Goal: Task Accomplishment & Management: Complete application form

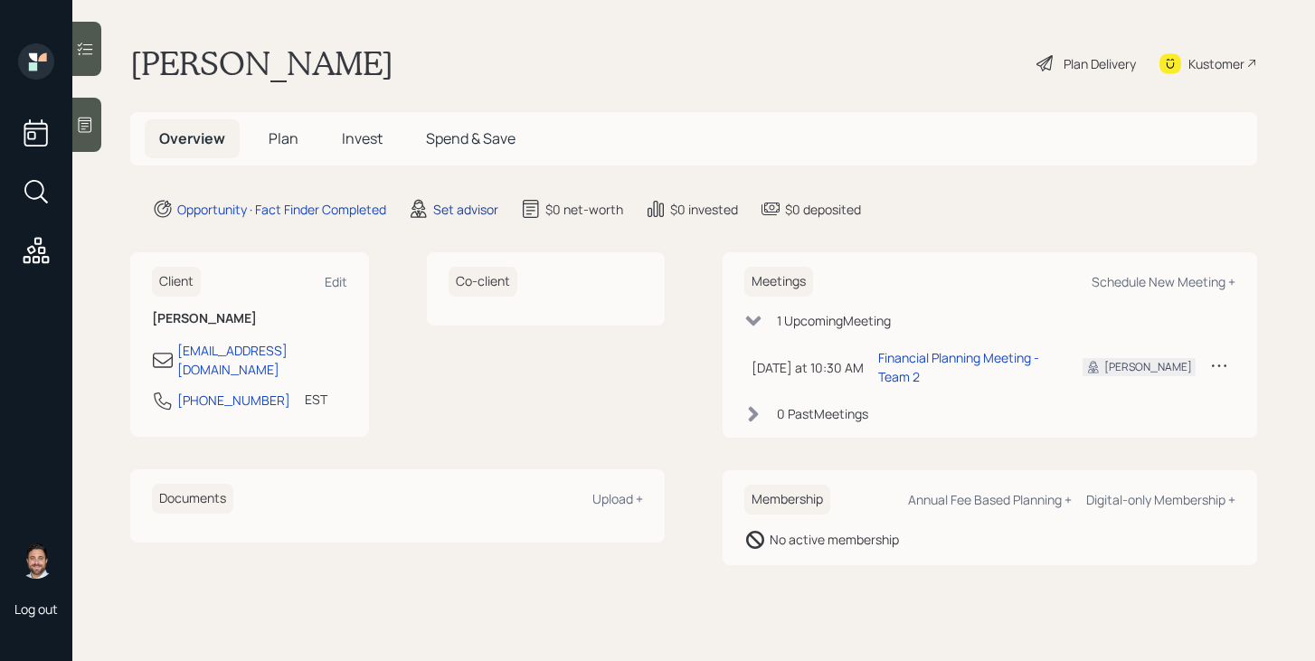
click at [466, 206] on div "Set advisor" at bounding box center [465, 209] width 65 height 19
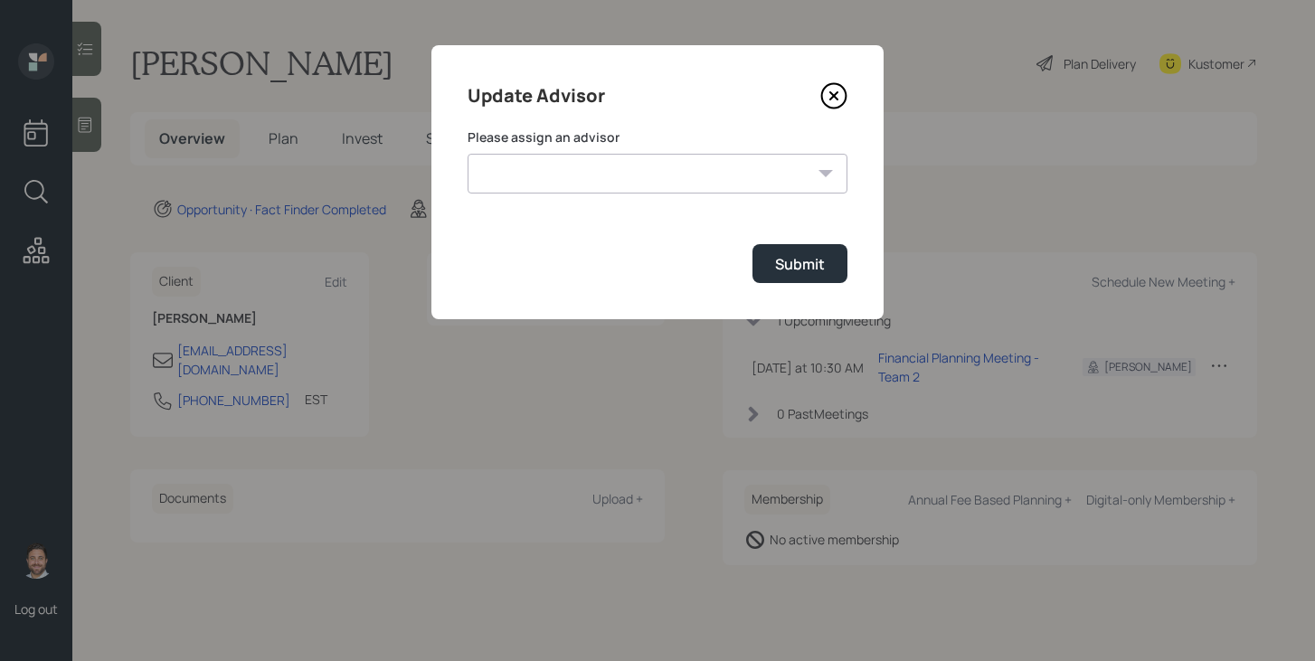
click at [544, 161] on select "Jonah Coleman Tyler End James DiStasi Treva Nostdahl Eric Schwartz Aleksandra S…" at bounding box center [658, 174] width 380 height 40
select select "bffa7908-1b2a-4c79-9bb6-f0ec9aed22d3"
click at [468, 154] on select "Jonah Coleman Tyler End James DiStasi Treva Nostdahl Eric Schwartz Aleksandra S…" at bounding box center [658, 174] width 380 height 40
click at [831, 263] on button "Submit" at bounding box center [800, 263] width 95 height 39
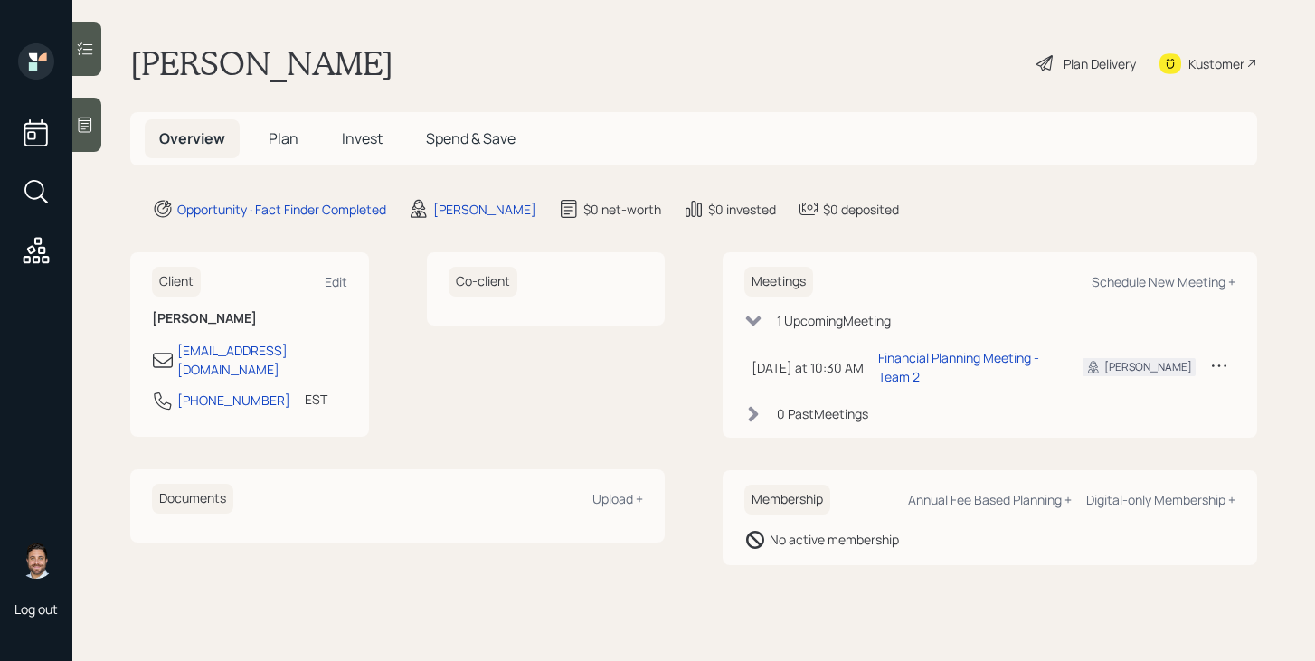
click at [284, 139] on span "Plan" at bounding box center [284, 138] width 30 height 20
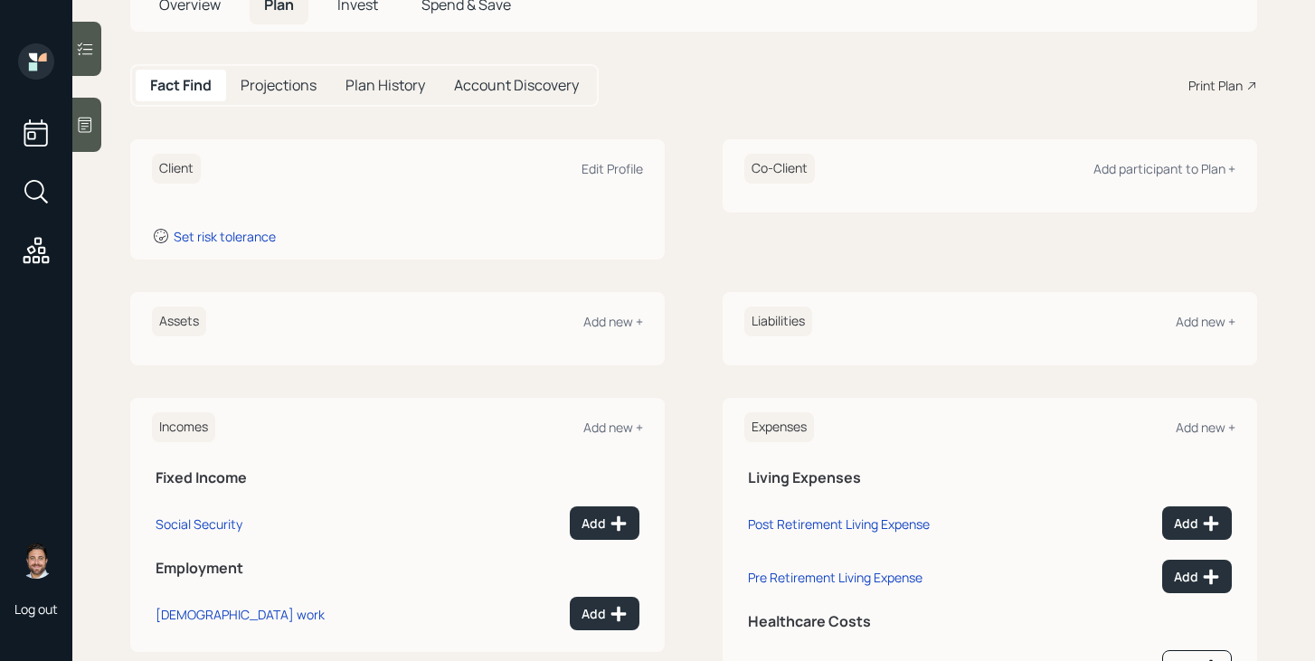
scroll to position [147, 0]
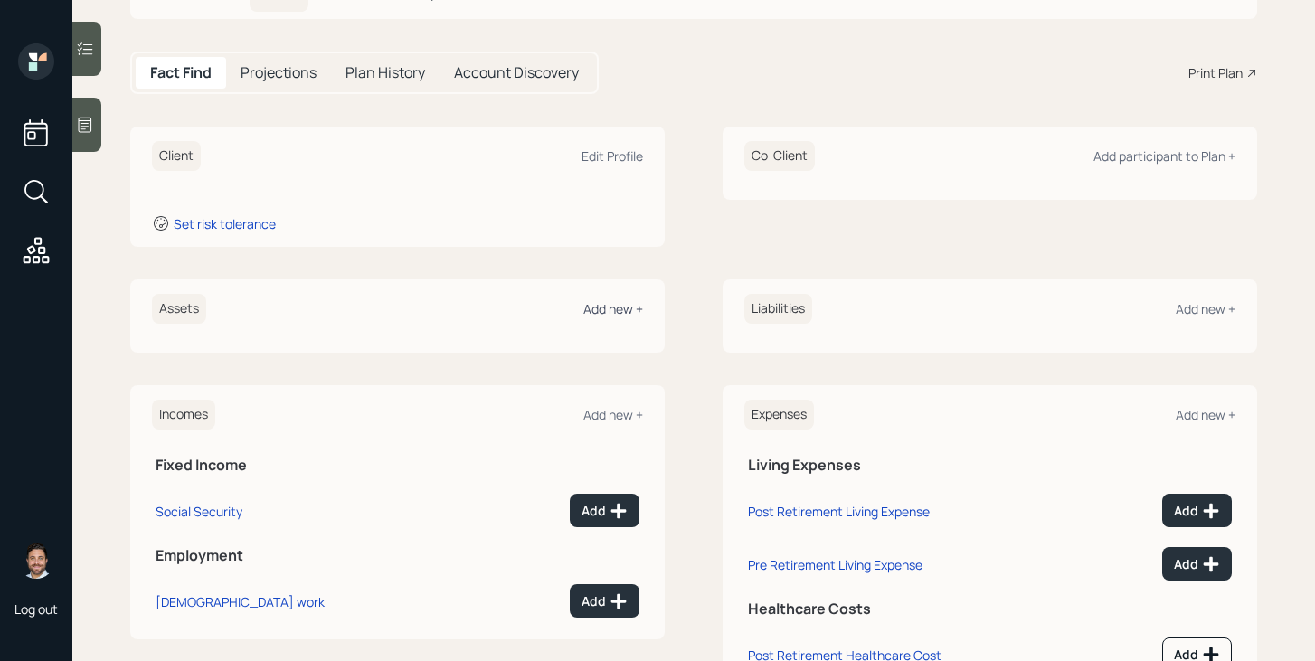
click at [626, 310] on div "Add new +" at bounding box center [614, 308] width 60 height 17
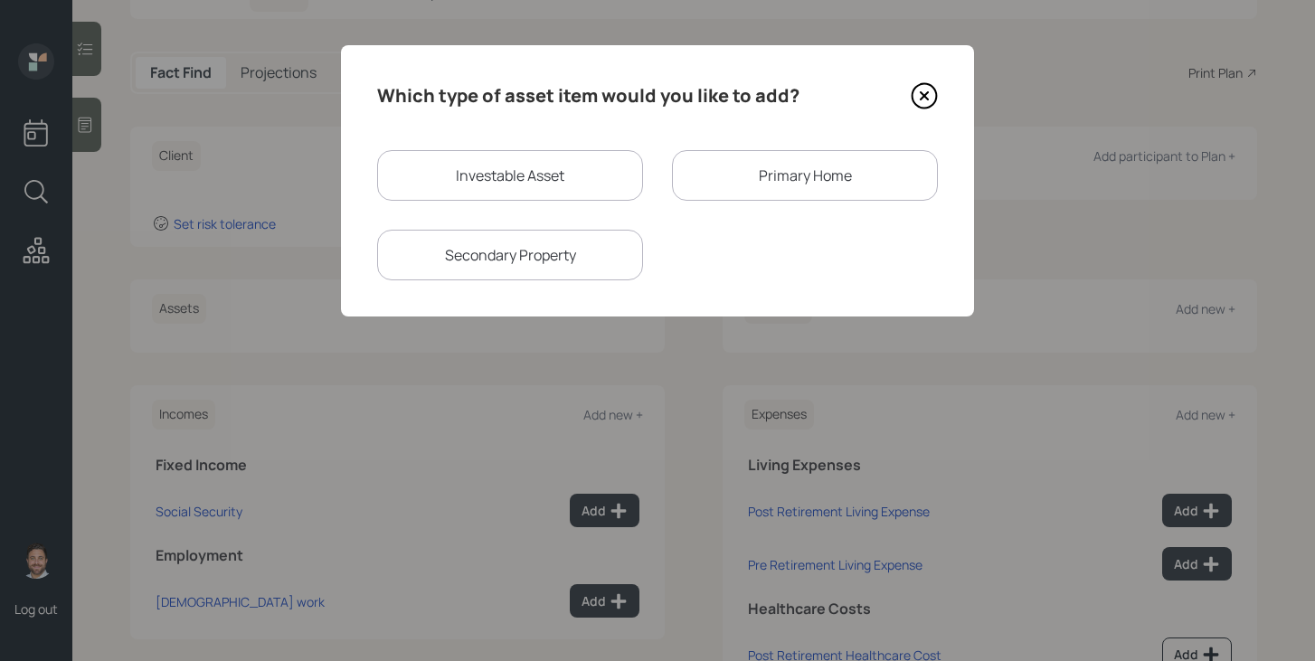
click at [572, 194] on div "Investable Asset" at bounding box center [510, 175] width 266 height 51
select select "taxable"
select select "balanced"
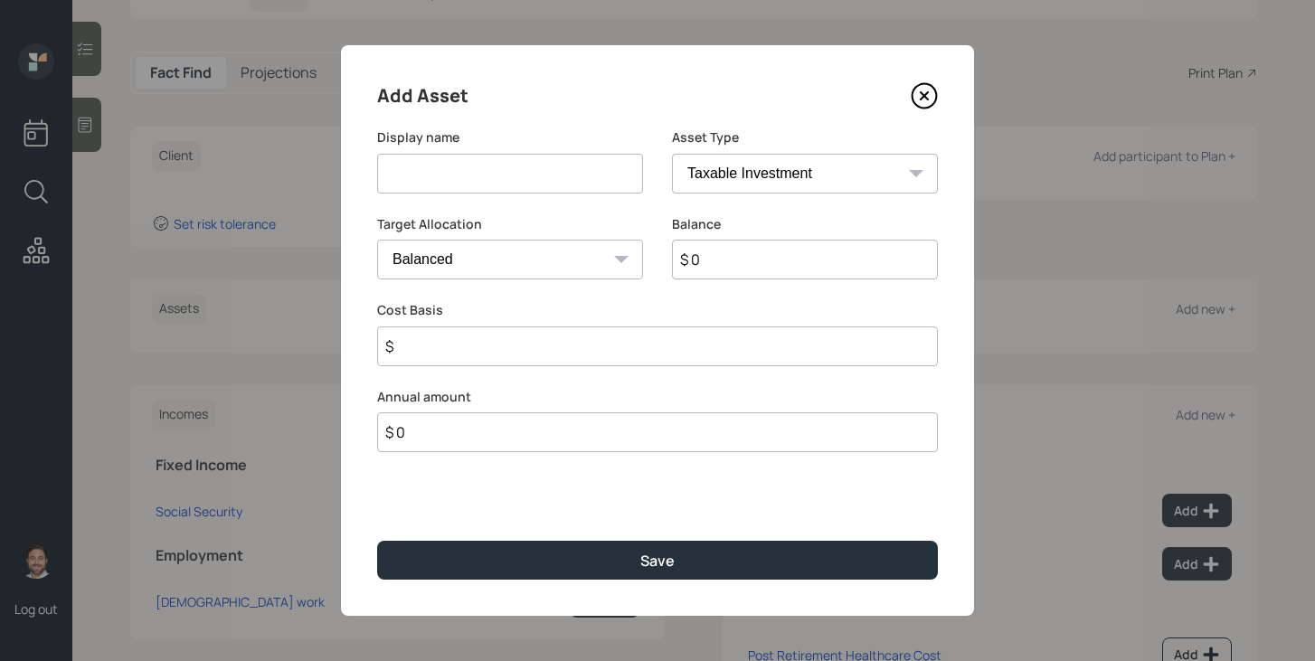
click at [565, 192] on input at bounding box center [510, 174] width 266 height 40
type input "Cash"
click at [839, 184] on select "SEP IRA IRA Roth IRA 401(k) Roth 401(k) 403(b) Roth 403(b) 457(b) Roth 457(b) H…" at bounding box center [805, 174] width 266 height 40
select select "cash"
click at [672, 154] on select "SEP IRA IRA Roth IRA 401(k) Roth 401(k) 403(b) Roth 403(b) 457(b) Roth 457(b) H…" at bounding box center [805, 174] width 266 height 40
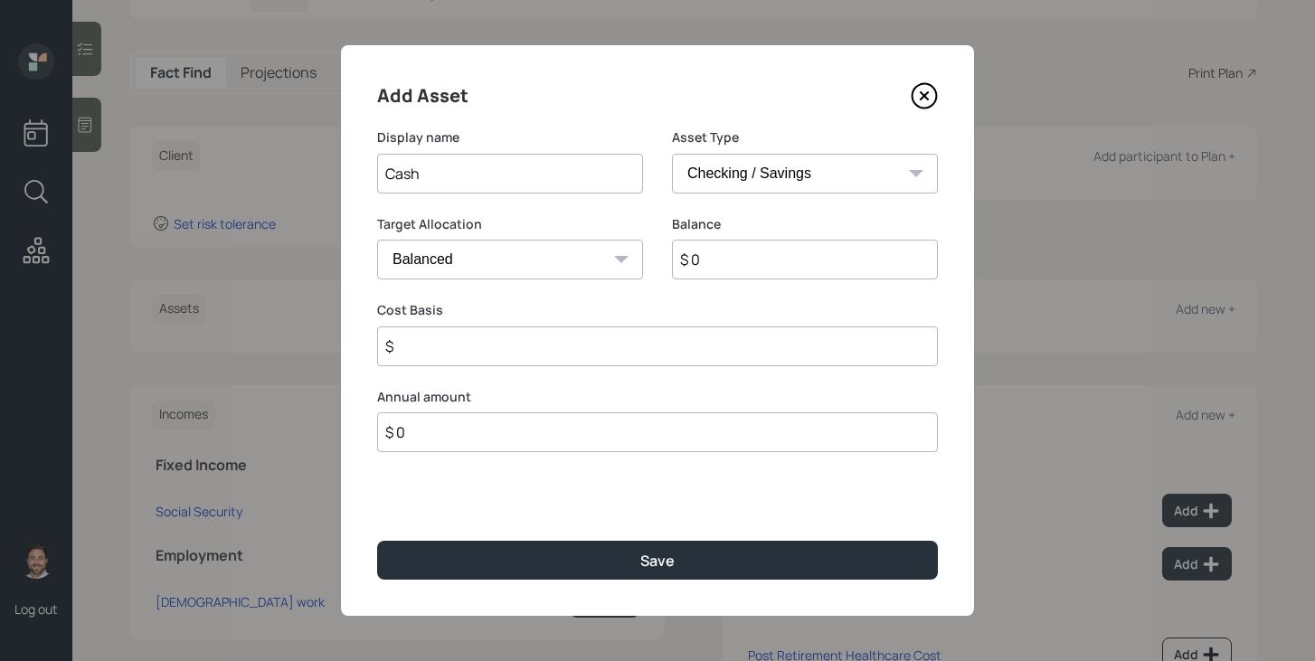
type input "$"
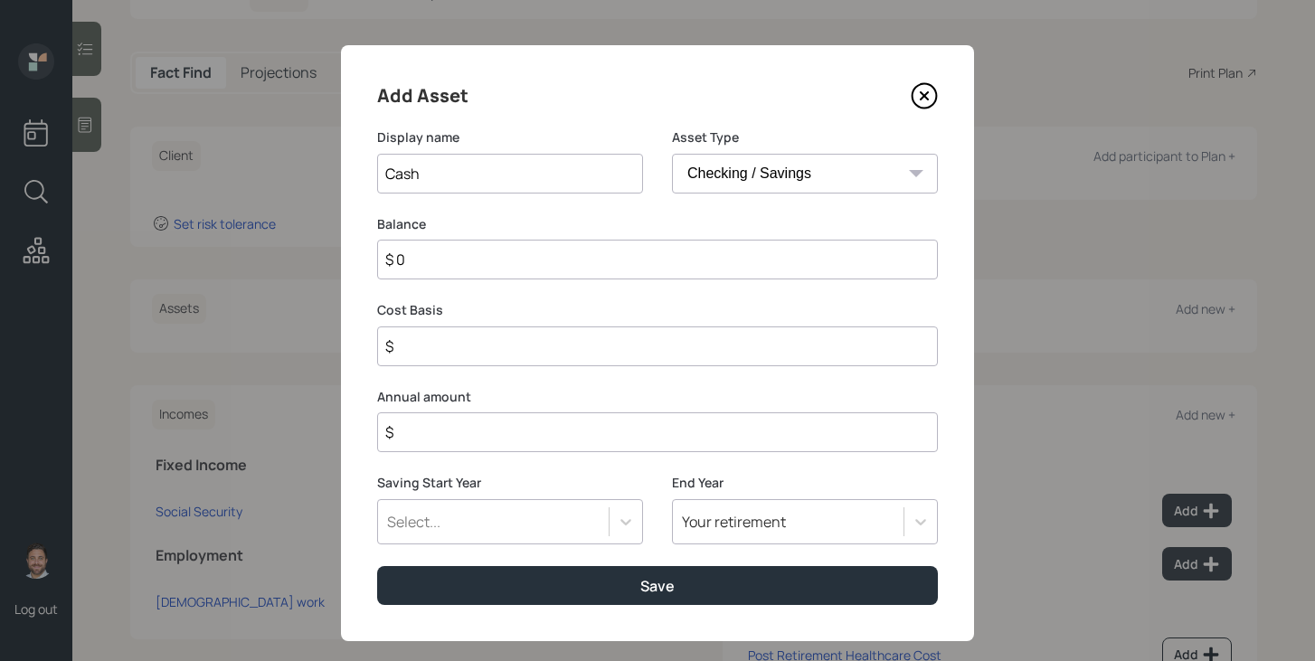
click at [686, 252] on input "$ 0" at bounding box center [657, 260] width 561 height 40
type input "$ 1"
type input "$ 10"
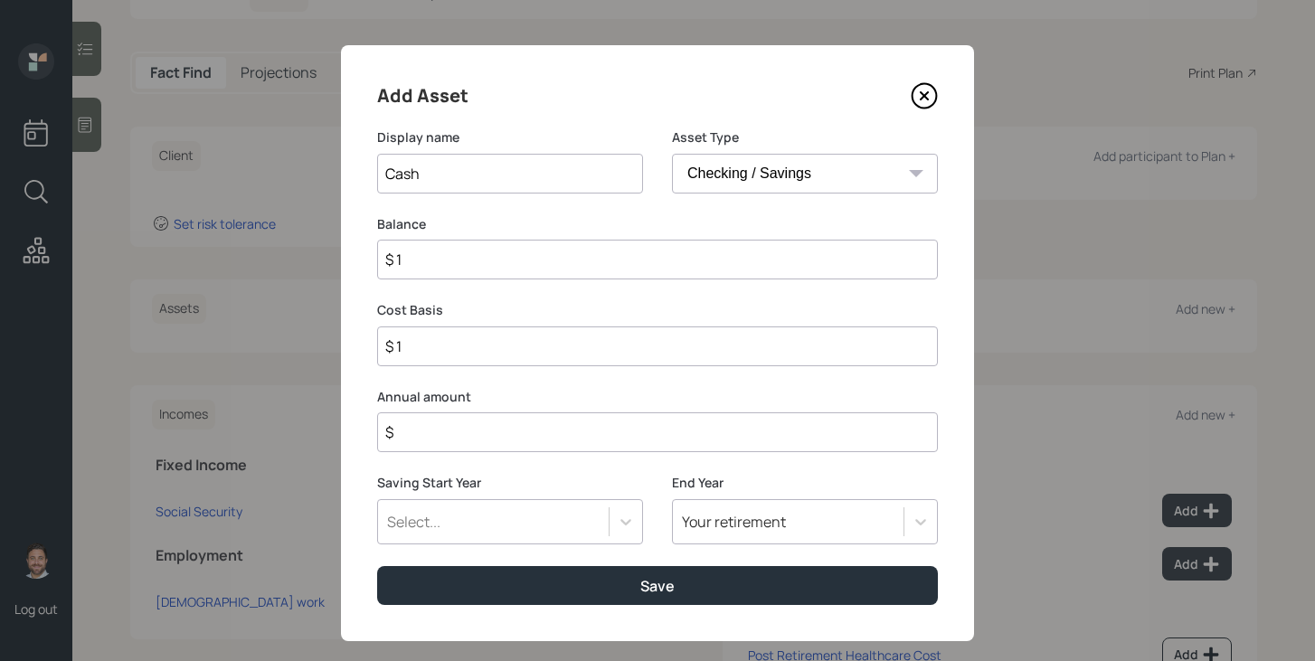
type input "$ 10"
type input "$ 100"
type input "$ 1,000"
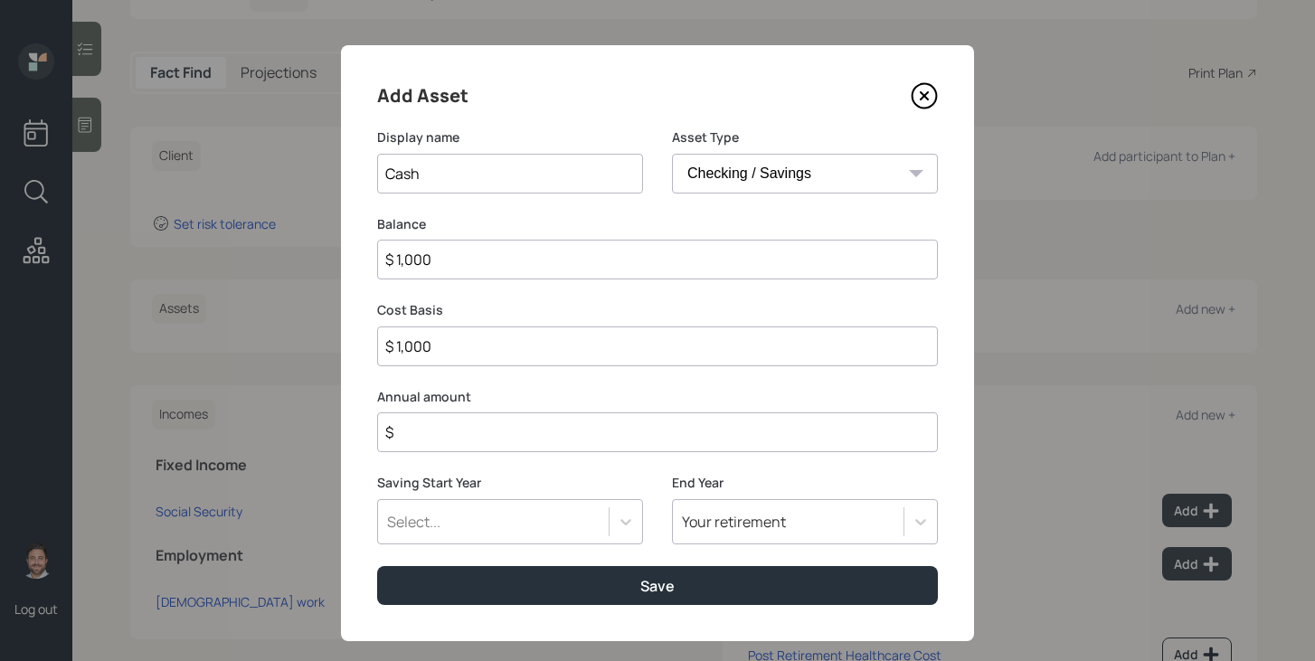
type input "$ 10,000"
click at [682, 431] on input "$" at bounding box center [657, 433] width 561 height 40
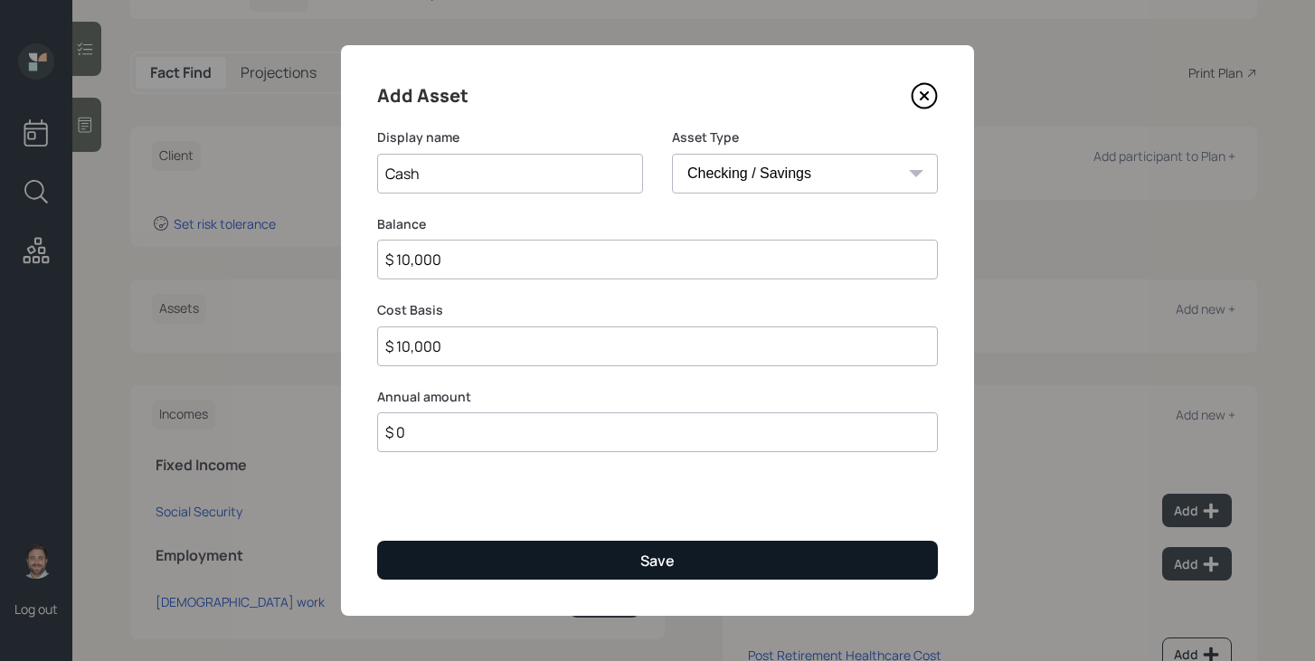
type input "$ 0"
click at [687, 556] on button "Save" at bounding box center [657, 560] width 561 height 39
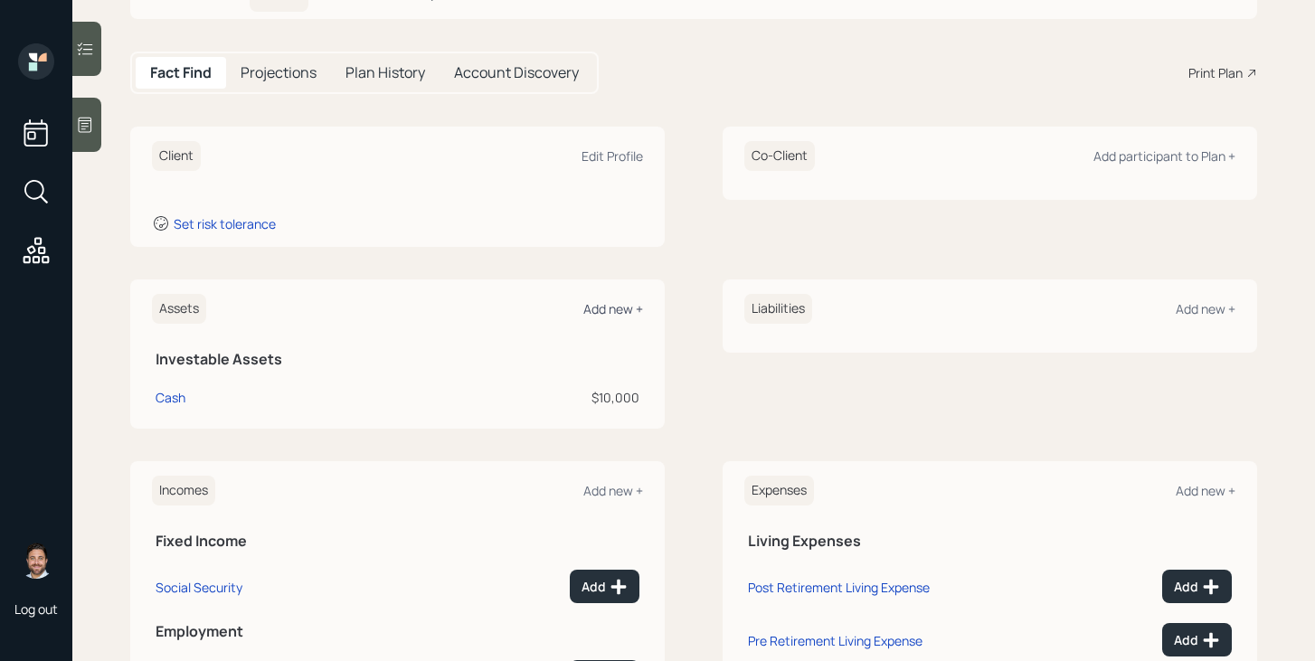
click at [630, 313] on div "Add new +" at bounding box center [614, 308] width 60 height 17
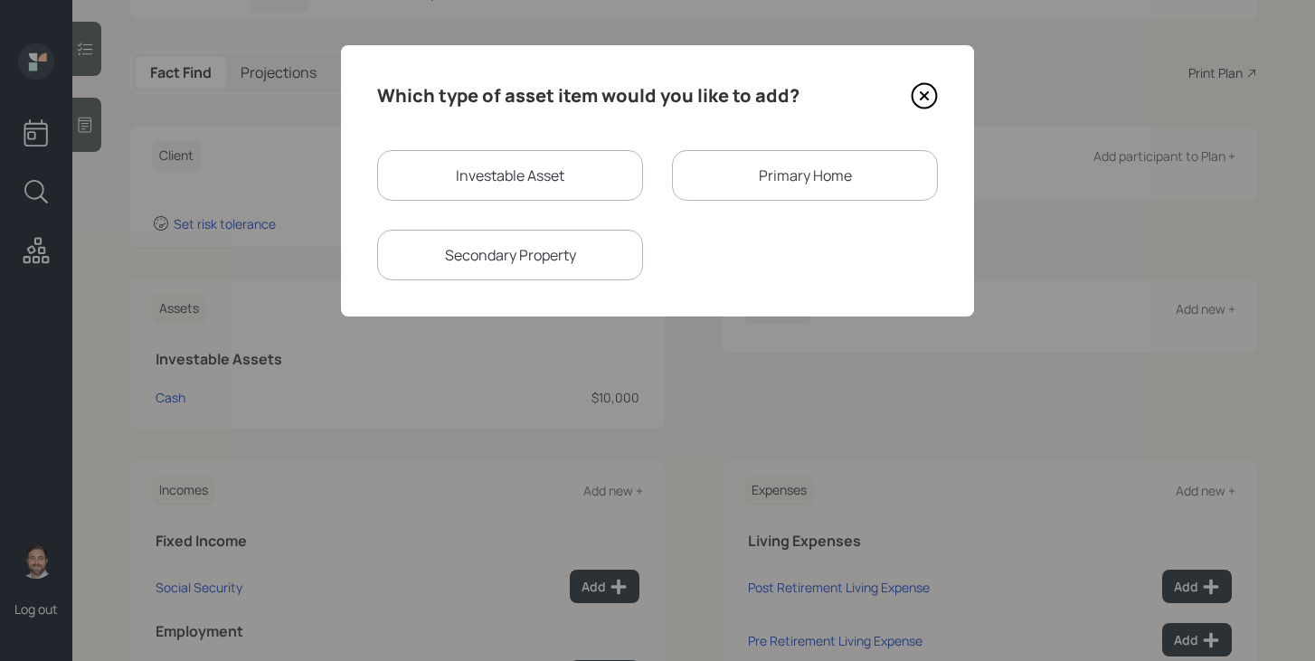
click at [584, 175] on div "Investable Asset" at bounding box center [510, 175] width 266 height 51
select select "taxable"
select select "balanced"
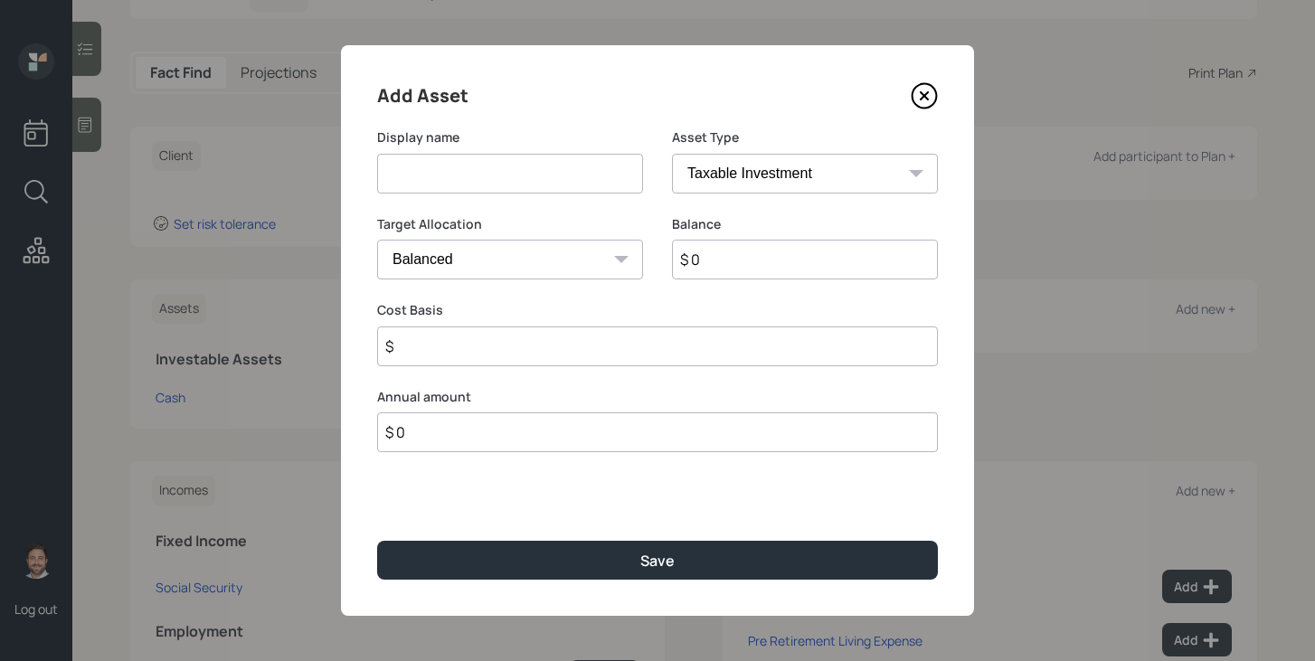
click at [547, 182] on input at bounding box center [510, 174] width 266 height 40
type input "Current 401k"
click at [745, 270] on input "$ 0" at bounding box center [805, 260] width 266 height 40
type input "$ 21,000"
click at [781, 176] on select "SEP IRA IRA Roth IRA 401(k) Roth 401(k) 403(b) Roth 403(b) 457(b) Roth 457(b) H…" at bounding box center [805, 174] width 266 height 40
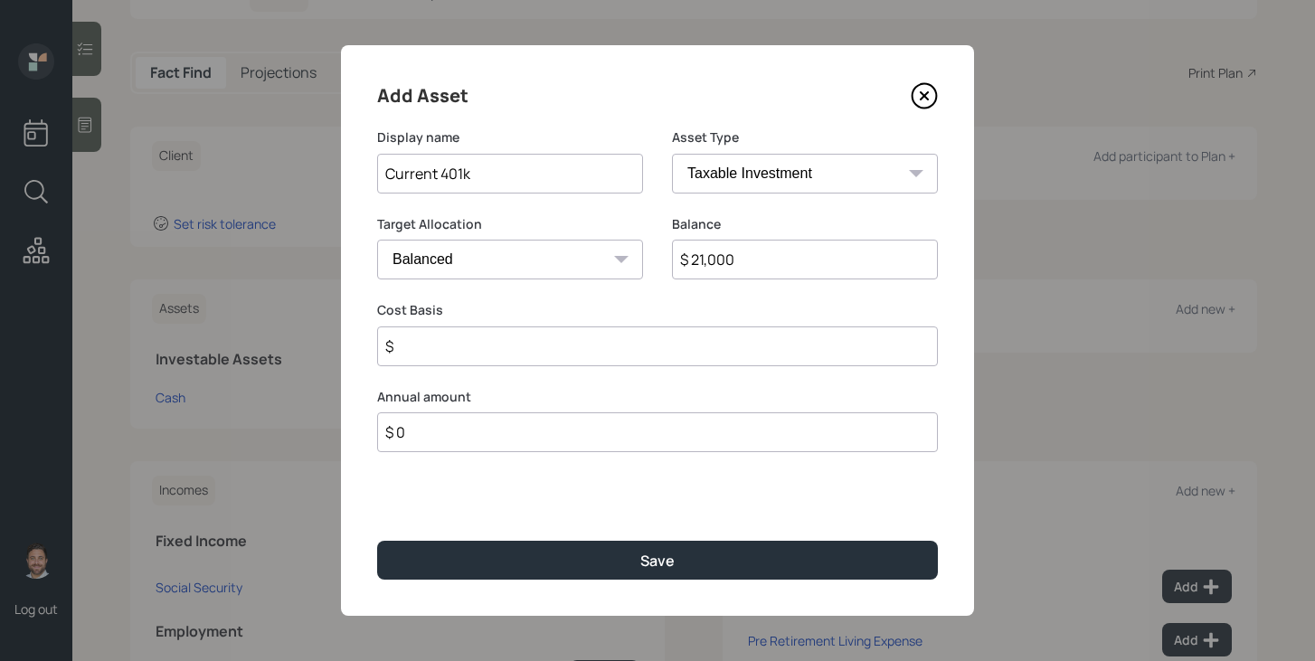
select select "company_sponsored"
click at [672, 154] on select "SEP IRA IRA Roth IRA 401(k) Roth 401(k) 403(b) Roth 403(b) 457(b) Roth 457(b) H…" at bounding box center [805, 174] width 266 height 40
click at [541, 350] on input "number" at bounding box center [496, 347] width 239 height 40
type input "0"
click at [679, 349] on input "number" at bounding box center [791, 347] width 239 height 40
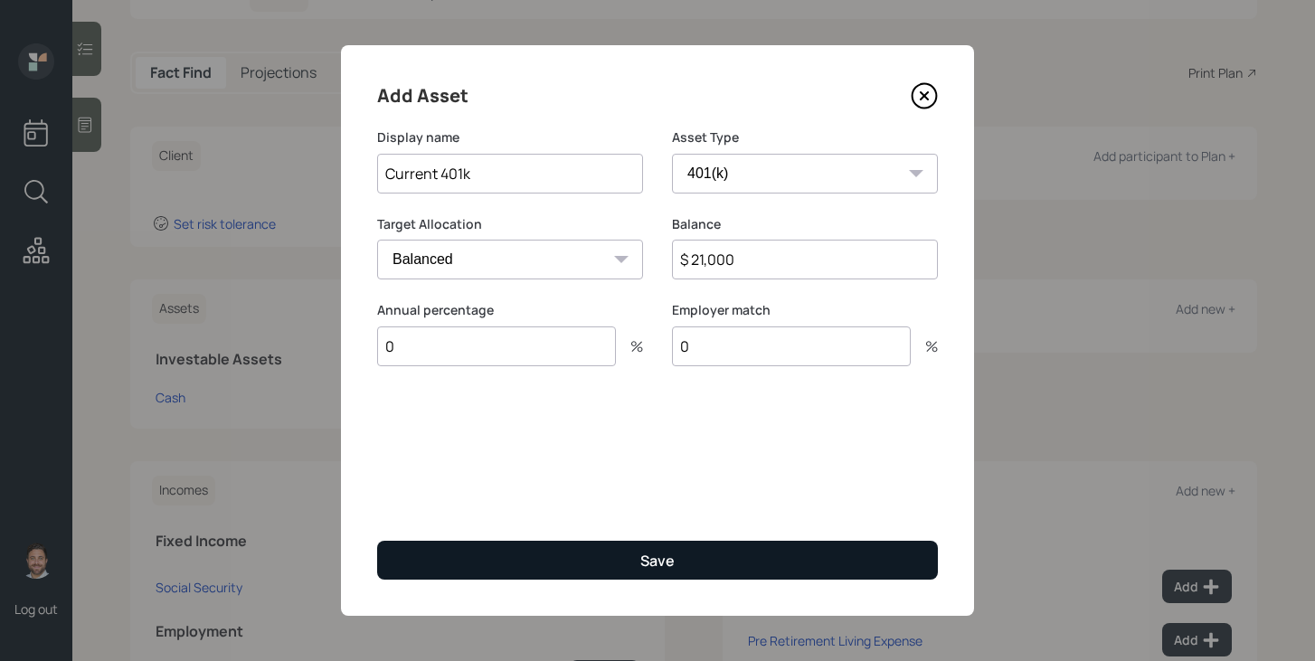
type input "0"
click at [622, 576] on button "Save" at bounding box center [657, 560] width 561 height 39
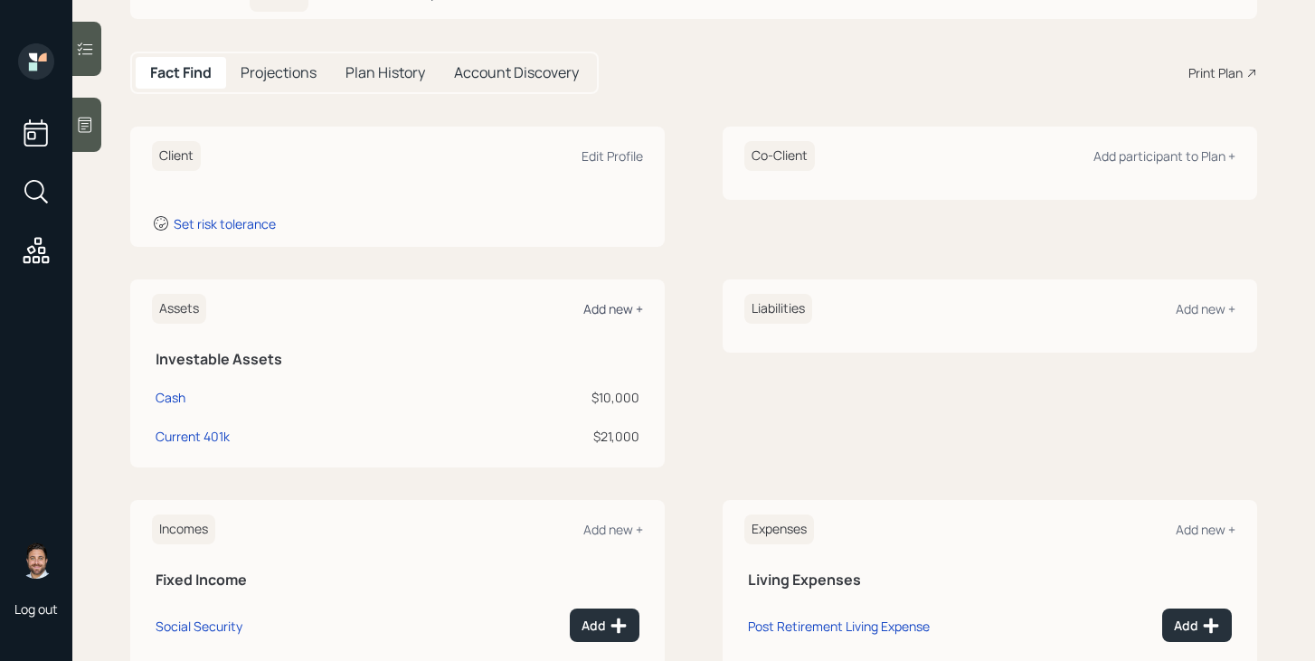
click at [608, 316] on div "Add new +" at bounding box center [614, 308] width 60 height 17
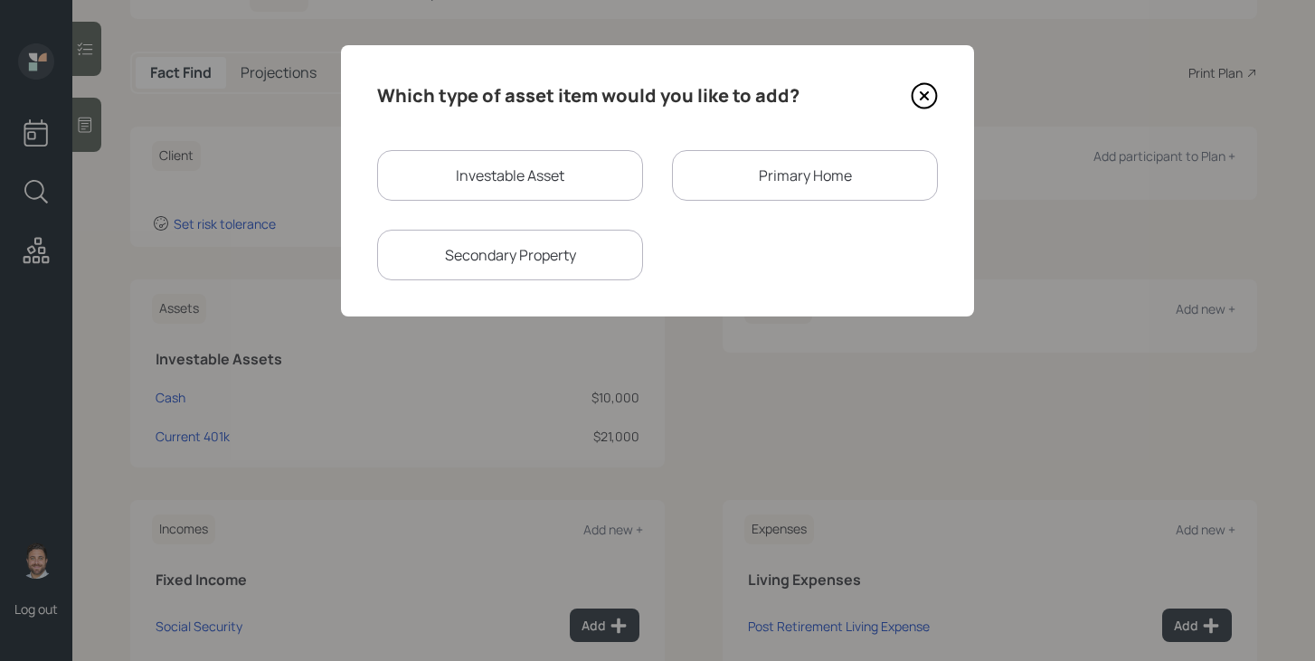
click at [526, 194] on div "Investable Asset" at bounding box center [510, 175] width 266 height 51
select select "taxable"
select select "balanced"
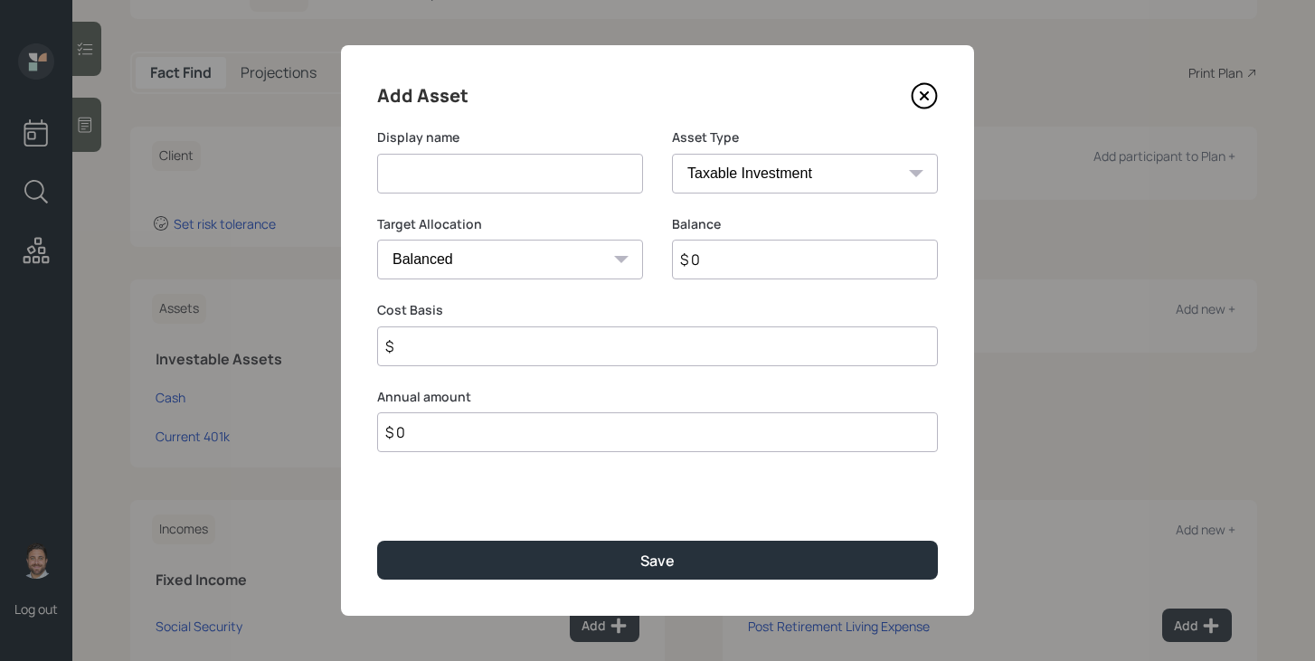
click at [526, 194] on div "Display name" at bounding box center [510, 171] width 266 height 87
click at [527, 181] on input at bounding box center [510, 174] width 266 height 40
type input "Current 401k"
click at [844, 173] on select "SEP IRA IRA Roth IRA 401(k) Roth 401(k) 403(b) Roth 403(b) 457(b) Roth 457(b) H…" at bounding box center [805, 174] width 266 height 40
select select "company_sponsored"
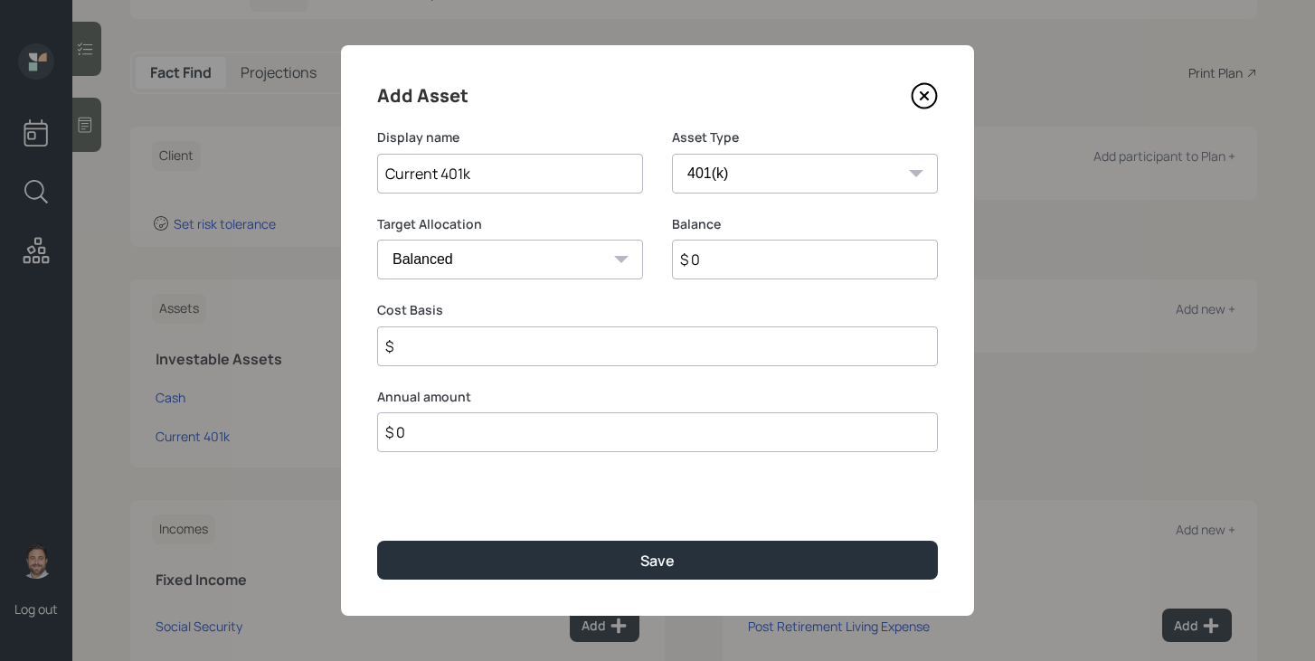
click at [672, 154] on select "SEP IRA IRA Roth IRA 401(k) Roth 401(k) 403(b) Roth 403(b) 457(b) Roth 457(b) H…" at bounding box center [805, 174] width 266 height 40
click at [712, 267] on input "$ 0" at bounding box center [805, 260] width 266 height 40
type input "$ 45,000"
click at [560, 352] on input "number" at bounding box center [496, 347] width 239 height 40
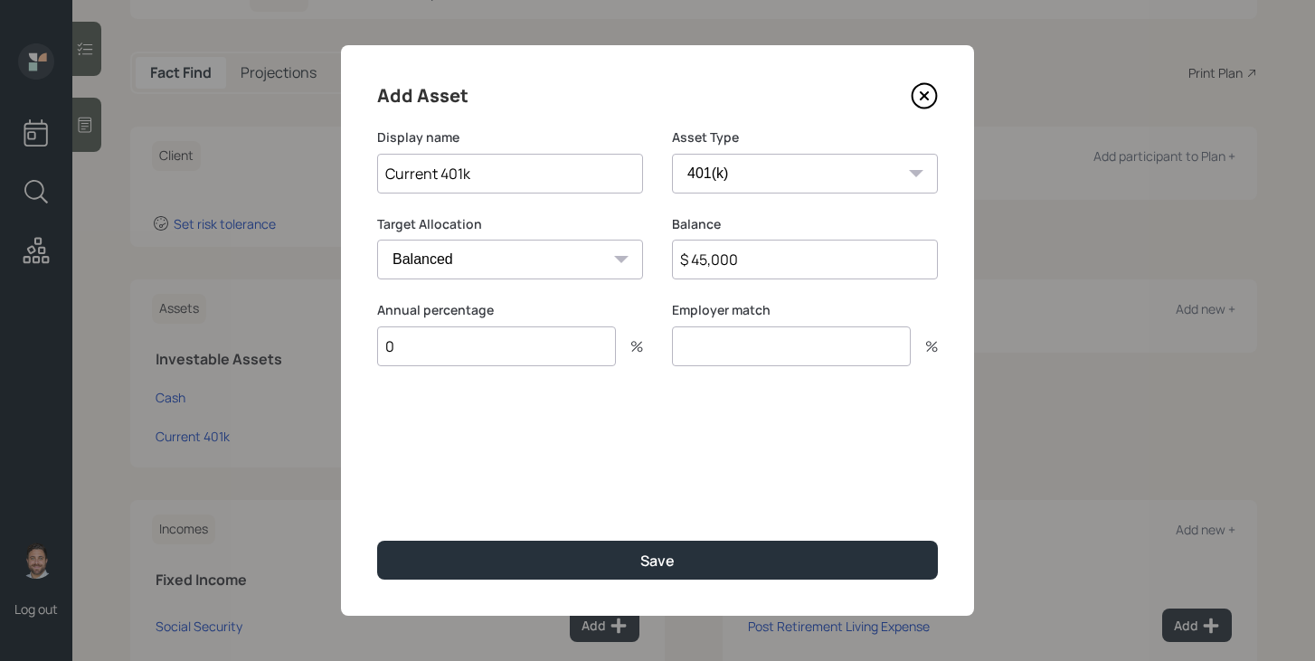
type input "0"
click at [712, 345] on input "number" at bounding box center [791, 347] width 239 height 40
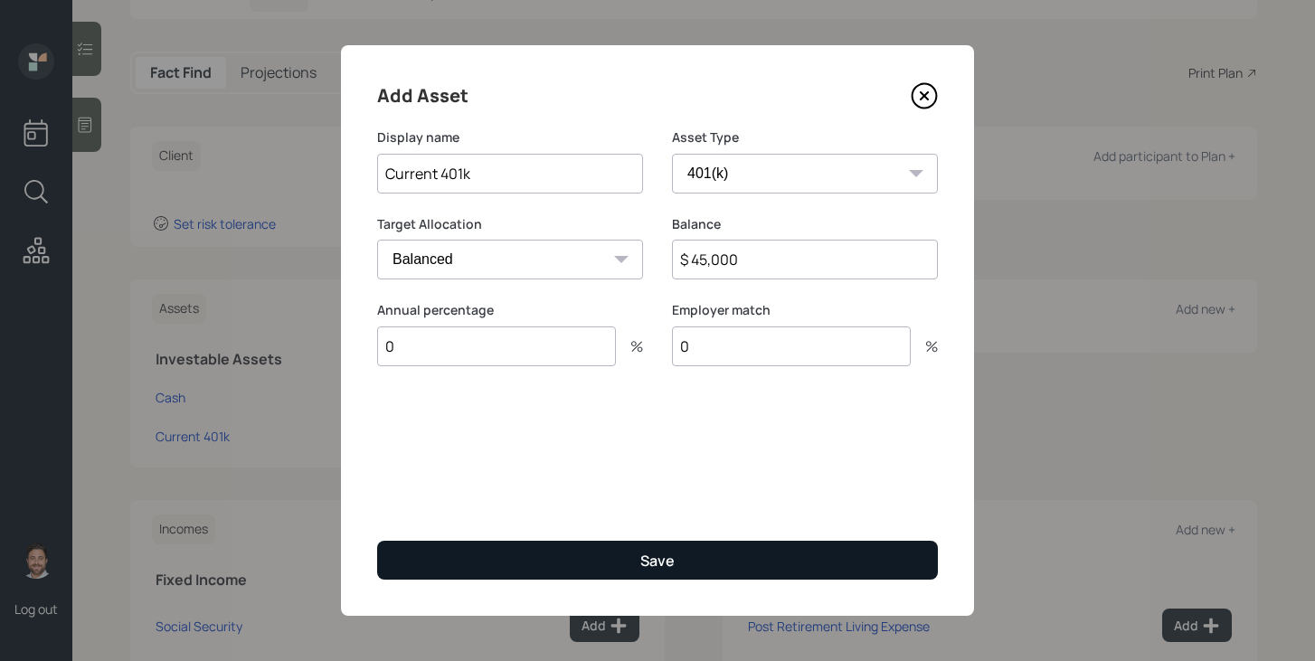
type input "0"
click at [669, 568] on div "Save" at bounding box center [658, 561] width 34 height 20
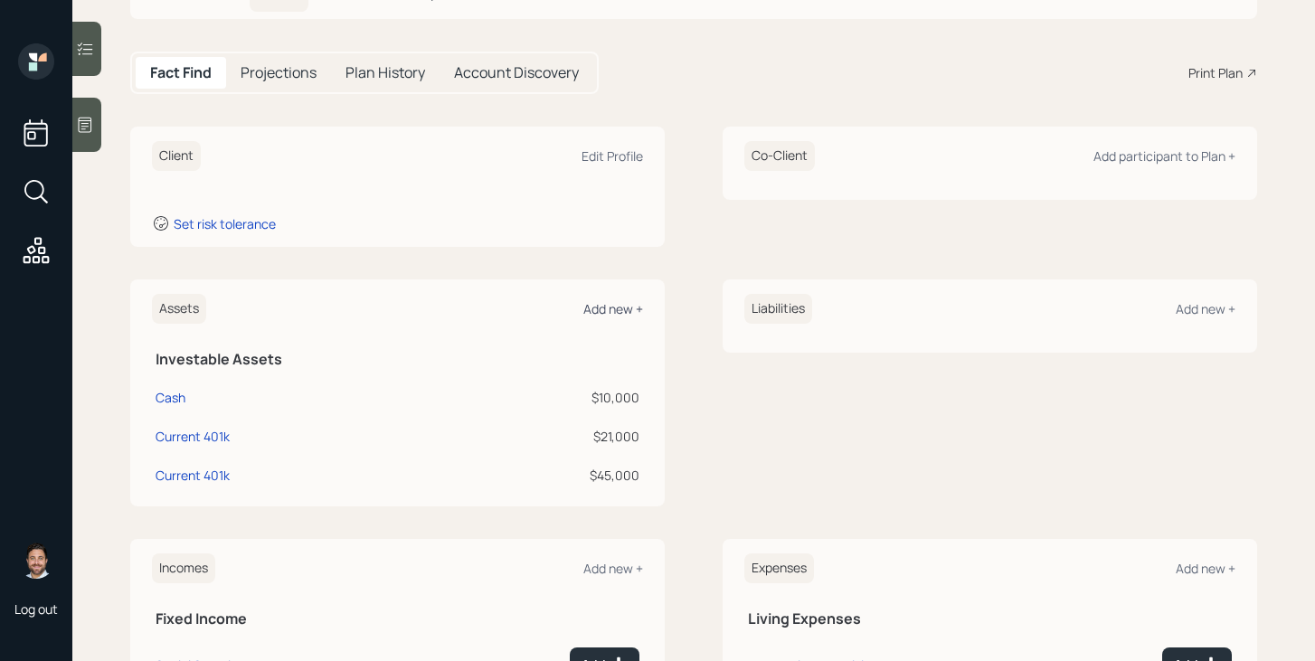
click at [624, 306] on div "Add new +" at bounding box center [614, 308] width 60 height 17
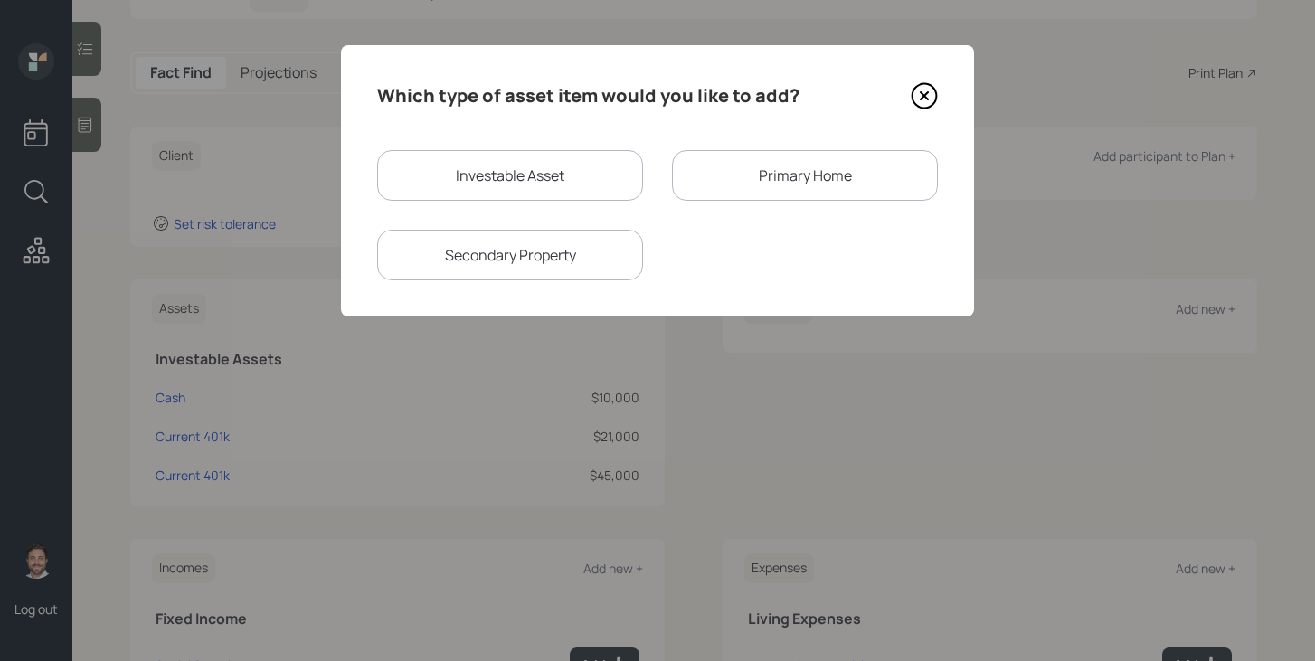
click at [576, 179] on div "Investable Asset" at bounding box center [510, 175] width 266 height 51
select select "taxable"
select select "balanced"
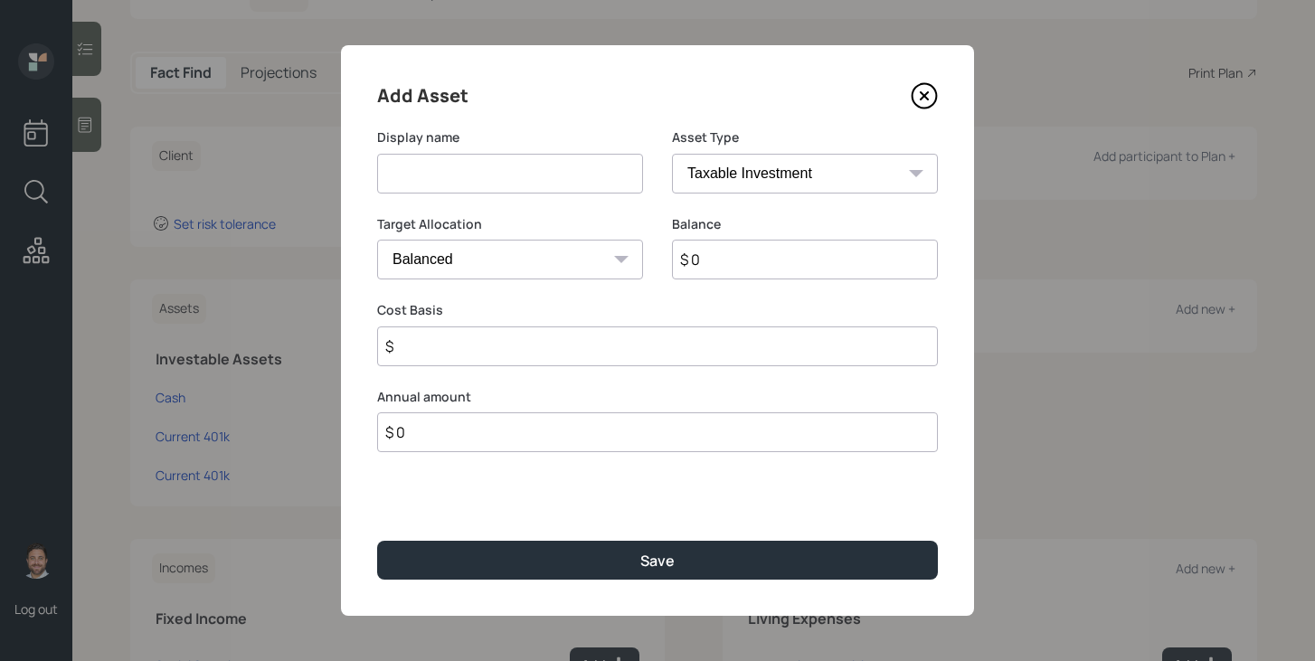
click at [571, 179] on input at bounding box center [510, 174] width 266 height 40
type input "Roth IRA"
click at [875, 175] on select "SEP IRA IRA Roth IRA 401(k) Roth 401(k) 403(b) Roth 403(b) 457(b) Roth 457(b) H…" at bounding box center [805, 174] width 266 height 40
select select "roth_ira"
click at [672, 154] on select "SEP IRA IRA Roth IRA 401(k) Roth 401(k) 403(b) Roth 403(b) 457(b) Roth 457(b) H…" at bounding box center [805, 174] width 266 height 40
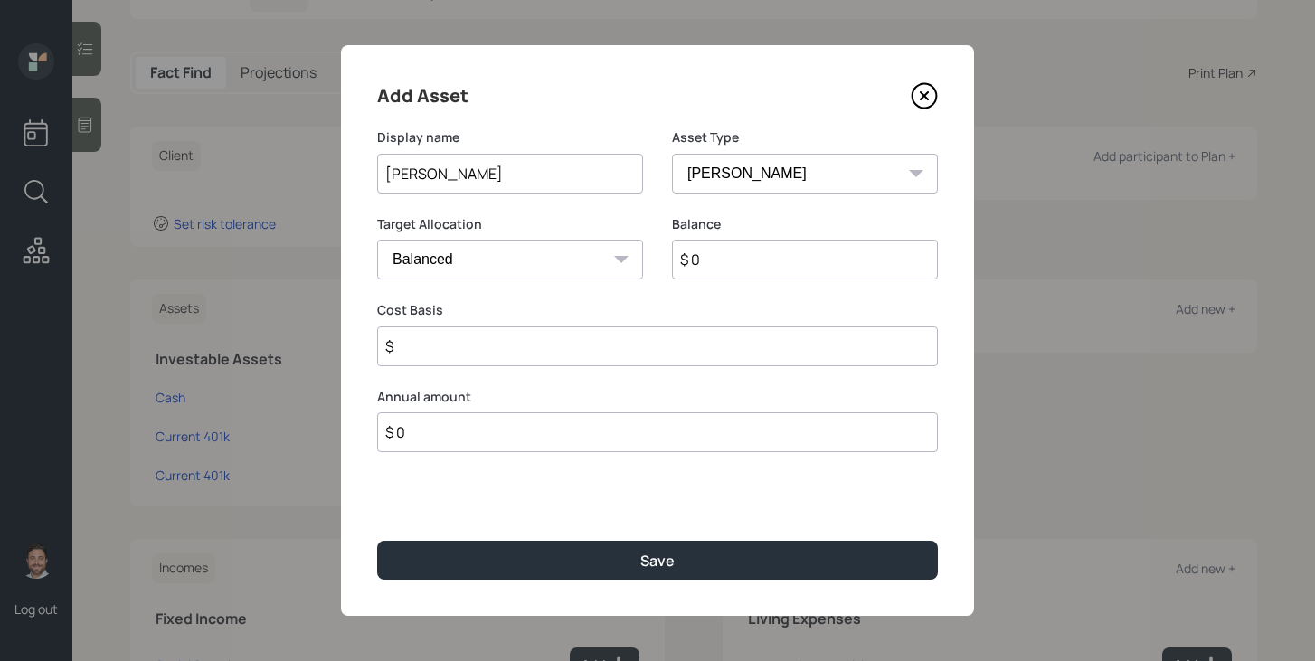
type input "$"
click at [724, 276] on input "$ 0" at bounding box center [805, 260] width 266 height 40
type input "$ 30,000"
click at [683, 354] on input "$" at bounding box center [657, 347] width 561 height 40
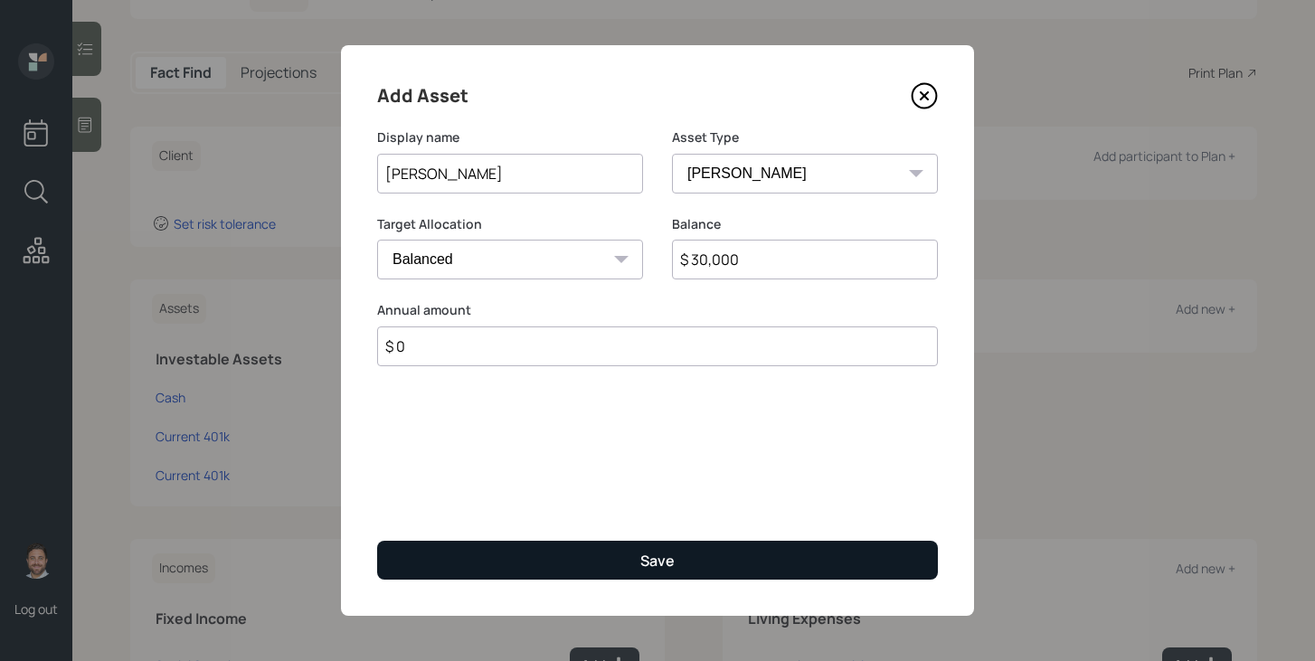
type input "$ 0"
click at [674, 555] on div "Save" at bounding box center [658, 561] width 34 height 20
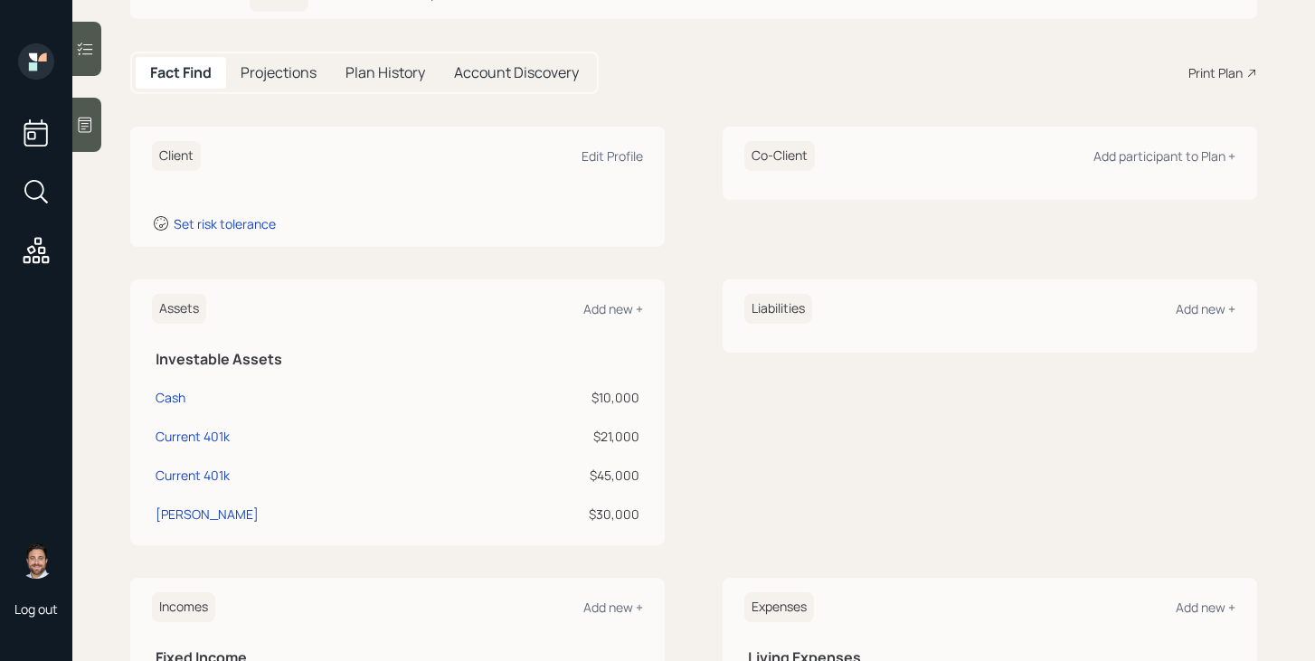
click at [621, 318] on div "Assets Add new +" at bounding box center [397, 309] width 491 height 30
click at [622, 313] on div "Add new +" at bounding box center [614, 308] width 60 height 17
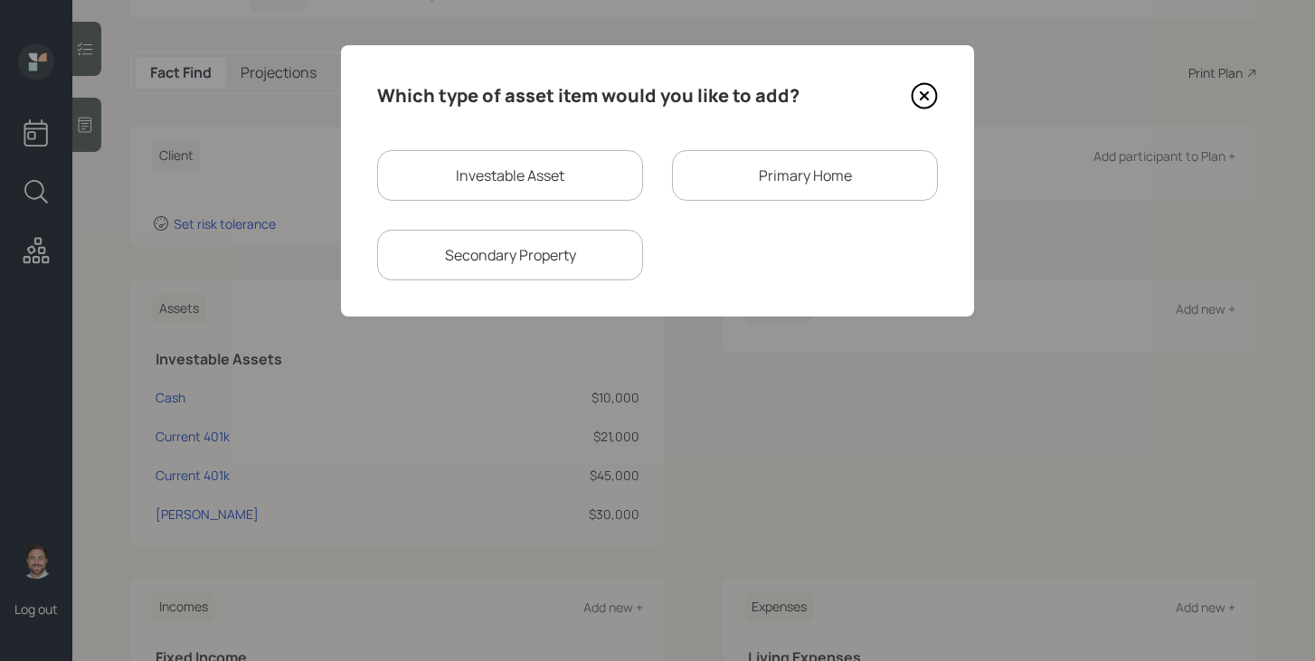
click at [527, 180] on div "Investable Asset" at bounding box center [510, 175] width 266 height 51
select select "taxable"
select select "balanced"
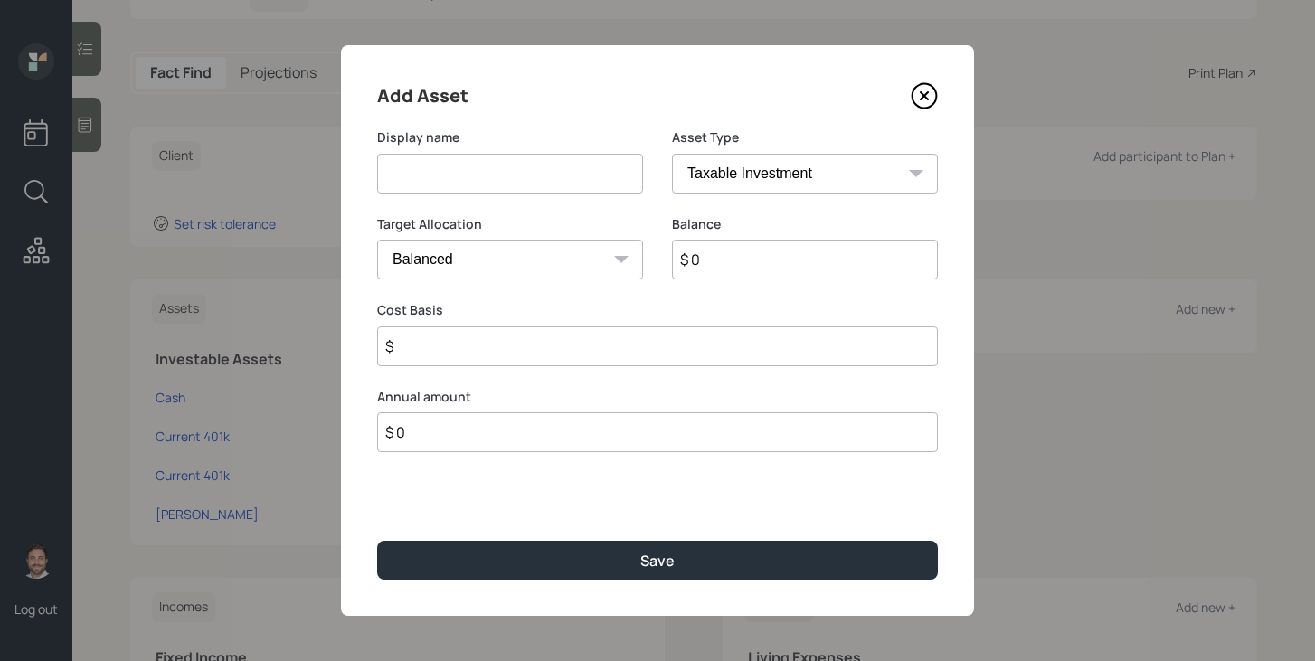
click at [514, 171] on input at bounding box center [510, 174] width 266 height 40
type input "Brokerage"
click at [740, 275] on input "$ 0" at bounding box center [805, 260] width 266 height 40
type input "$ 150,000"
click at [670, 353] on input "$" at bounding box center [657, 347] width 561 height 40
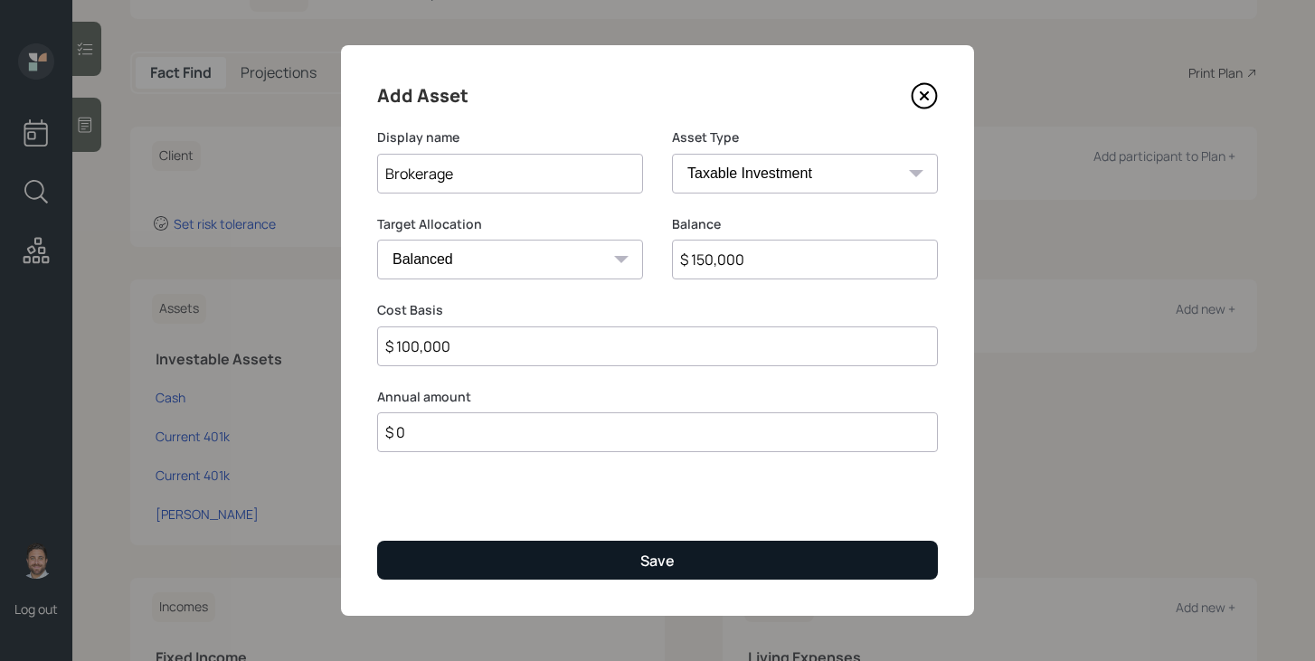
type input "$ 100,000"
click at [617, 574] on button "Save" at bounding box center [657, 560] width 561 height 39
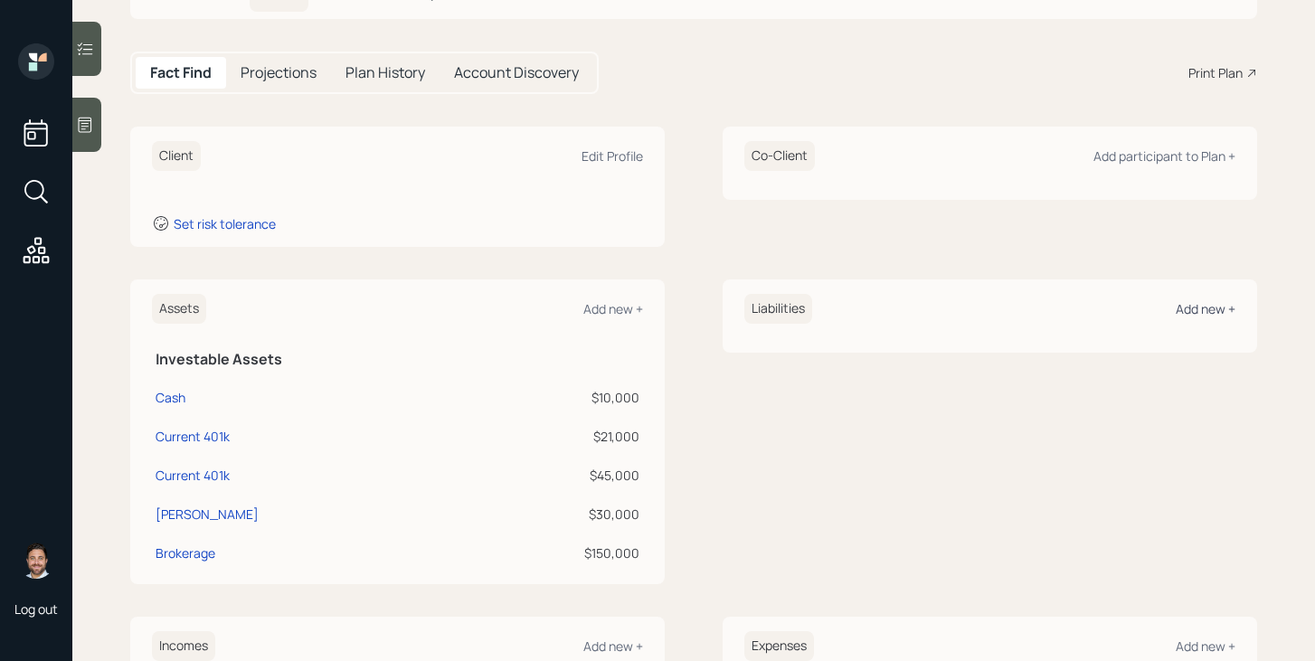
click at [1186, 311] on div "Add new +" at bounding box center [1206, 308] width 60 height 17
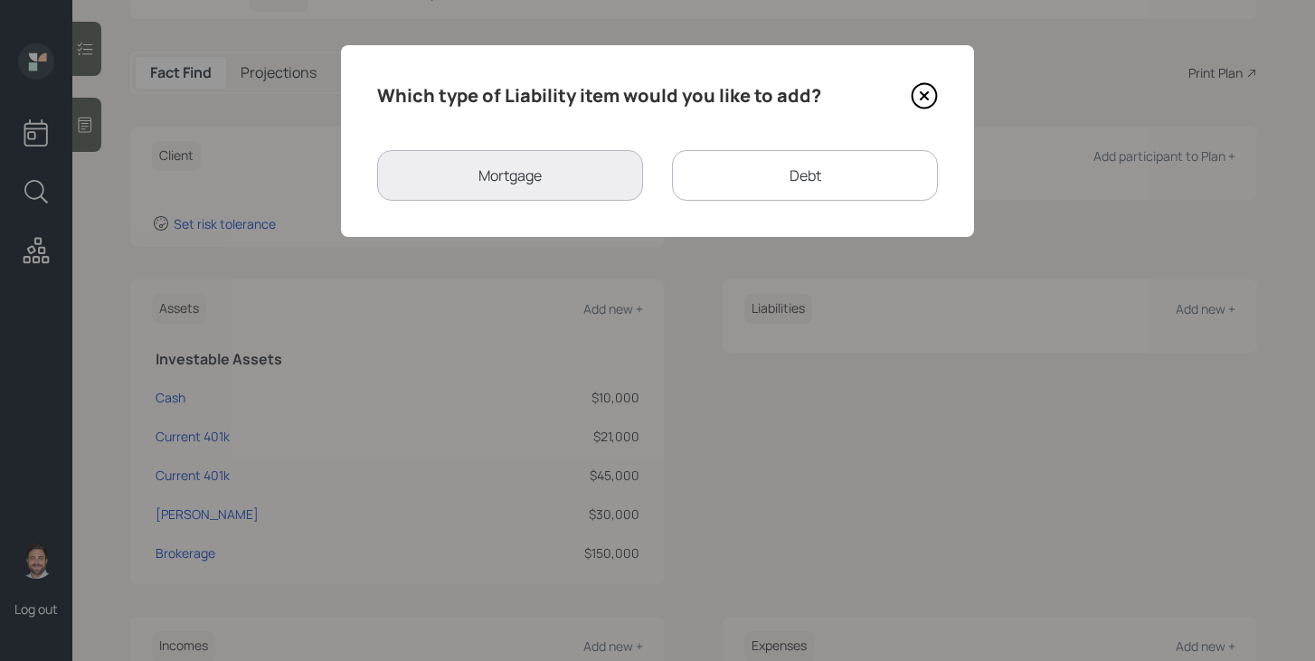
click at [809, 184] on div "Debt" at bounding box center [805, 175] width 266 height 51
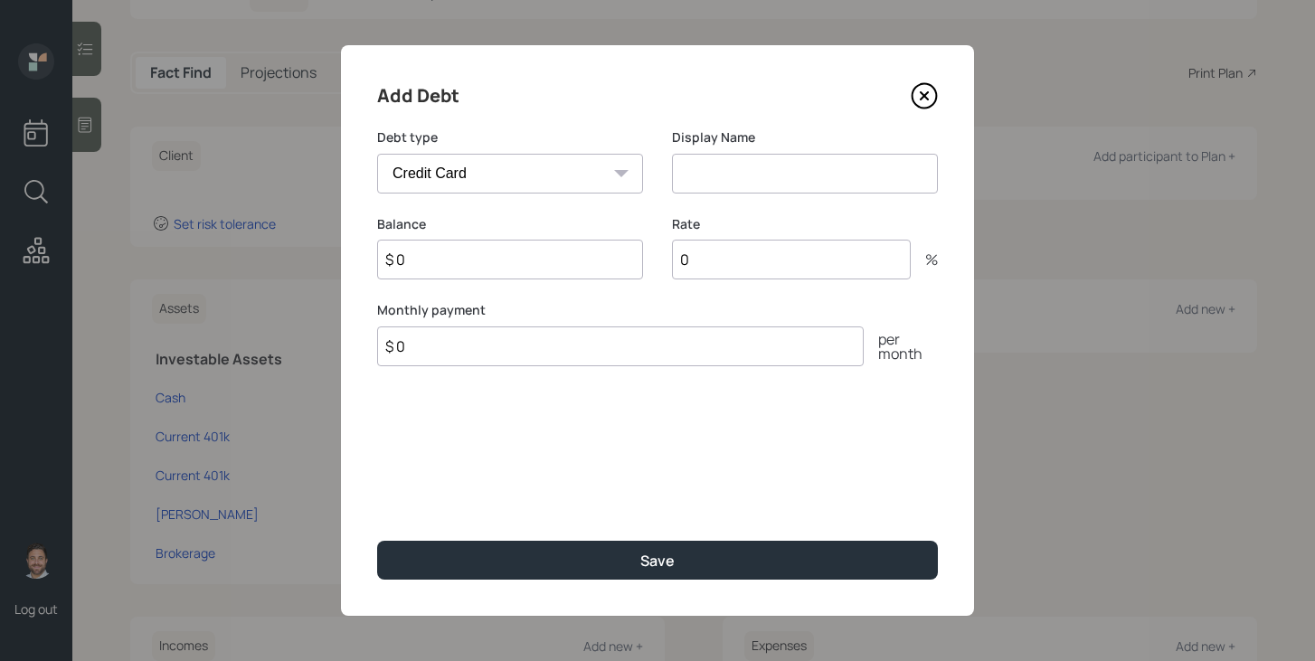
click at [566, 178] on select "Car Credit Card Medical Student Other" at bounding box center [510, 174] width 266 height 40
select select "car"
click at [377, 154] on select "Car Credit Card Medical Student Other" at bounding box center [510, 174] width 266 height 40
click at [699, 165] on input at bounding box center [805, 174] width 266 height 40
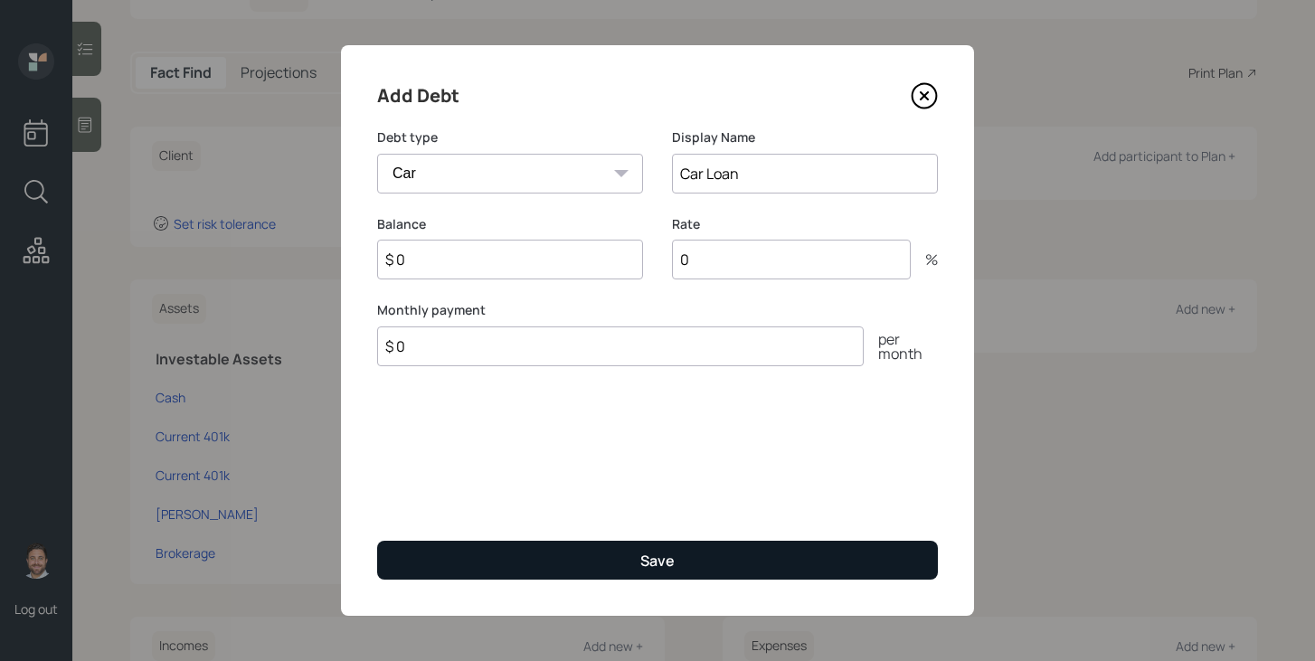
type input "Car Loan"
click at [607, 547] on button "Save" at bounding box center [657, 560] width 561 height 39
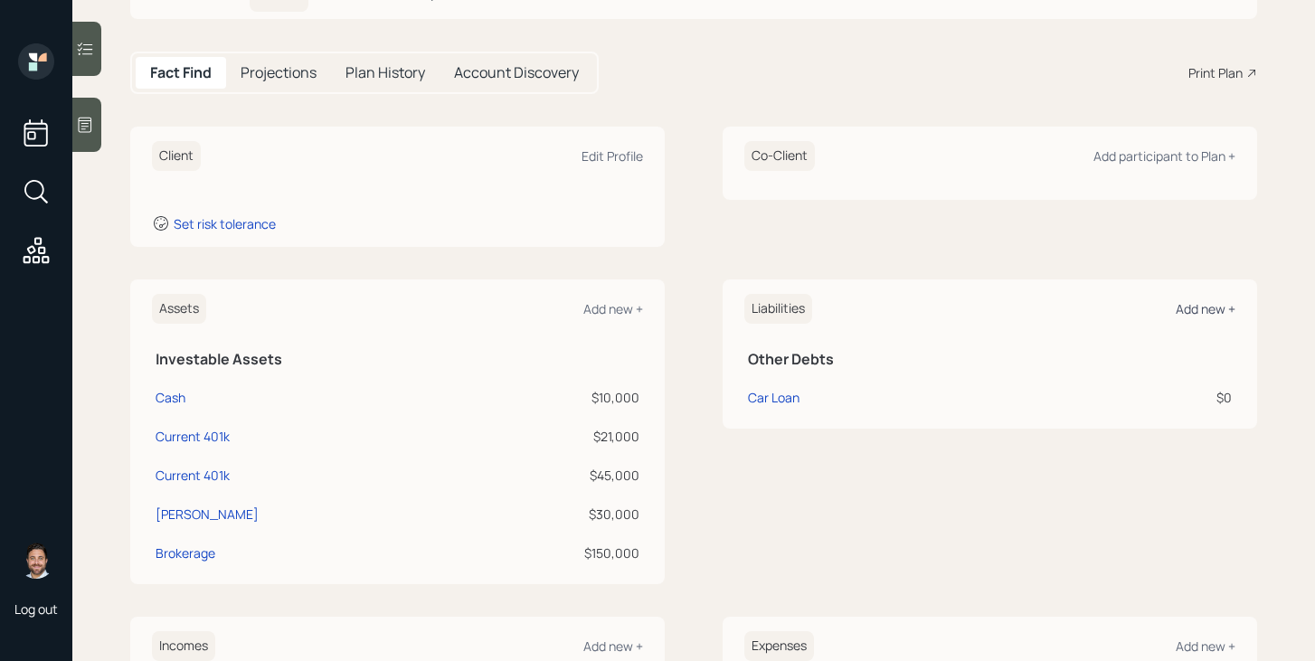
click at [1216, 305] on div "Add new +" at bounding box center [1206, 308] width 60 height 17
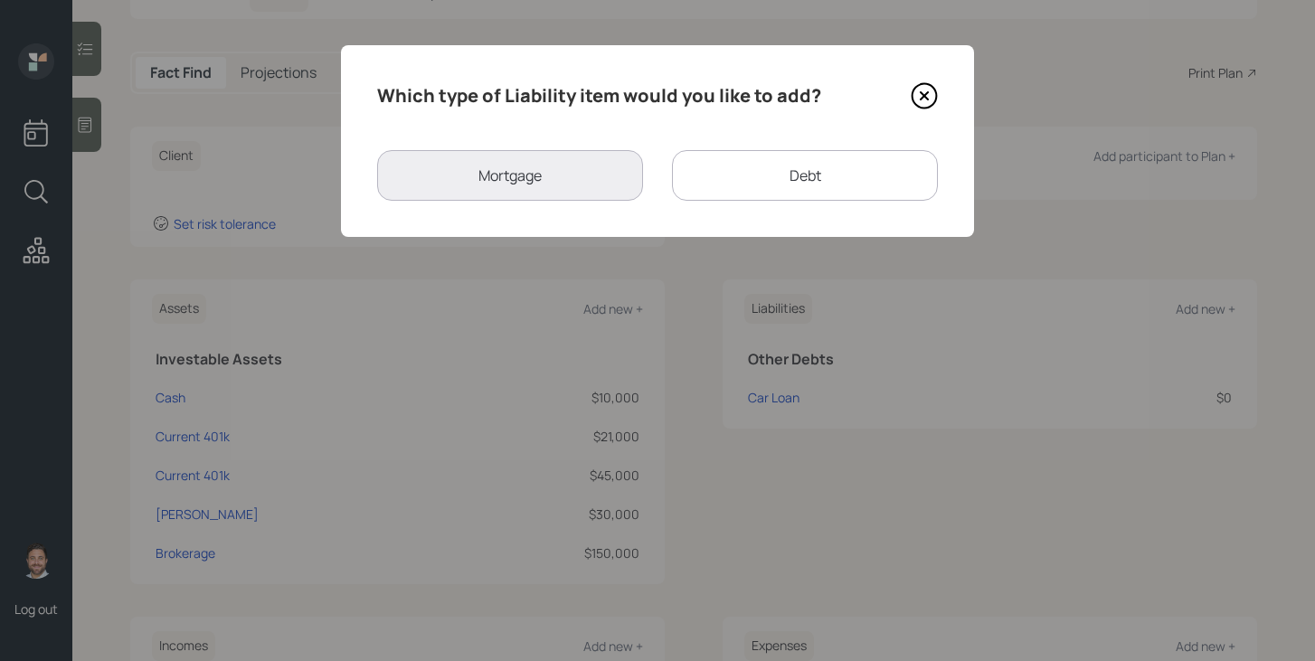
click at [726, 178] on div "Debt" at bounding box center [805, 175] width 266 height 51
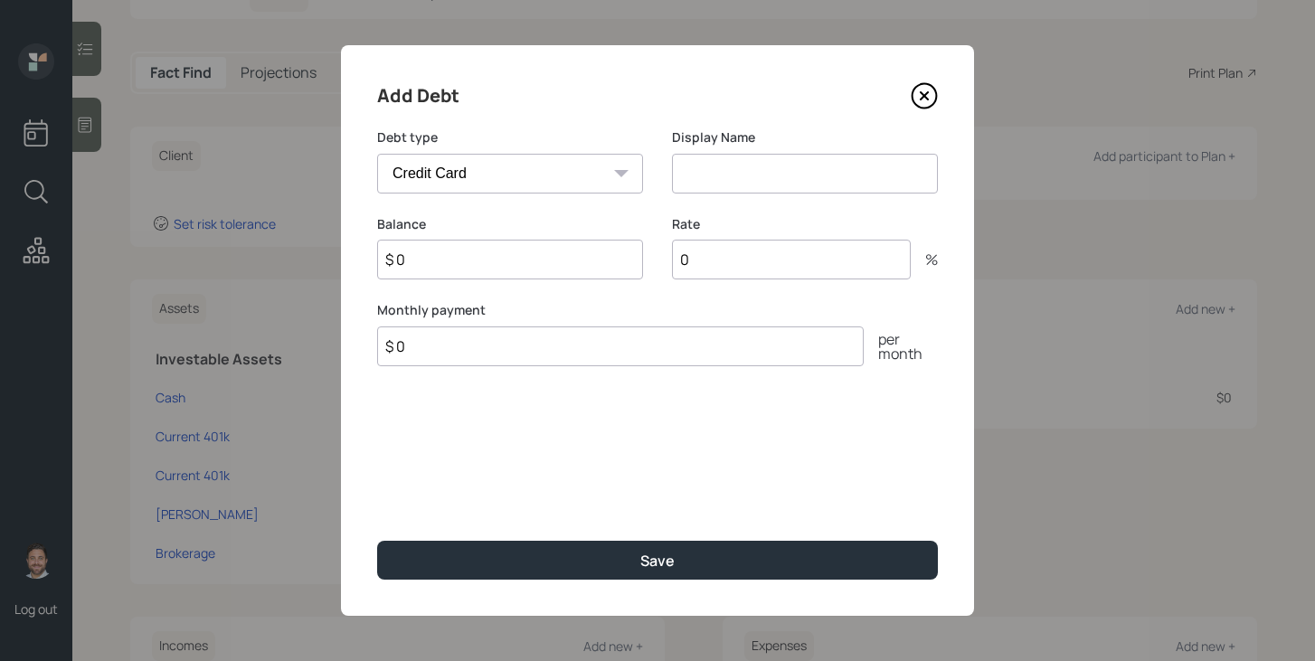
click at [527, 163] on select "Car Credit Card Medical Student Other" at bounding box center [510, 174] width 266 height 40
select select "car"
click at [377, 154] on select "Car Credit Card Medical Student Other" at bounding box center [510, 174] width 266 height 40
click at [713, 163] on input at bounding box center [805, 174] width 266 height 40
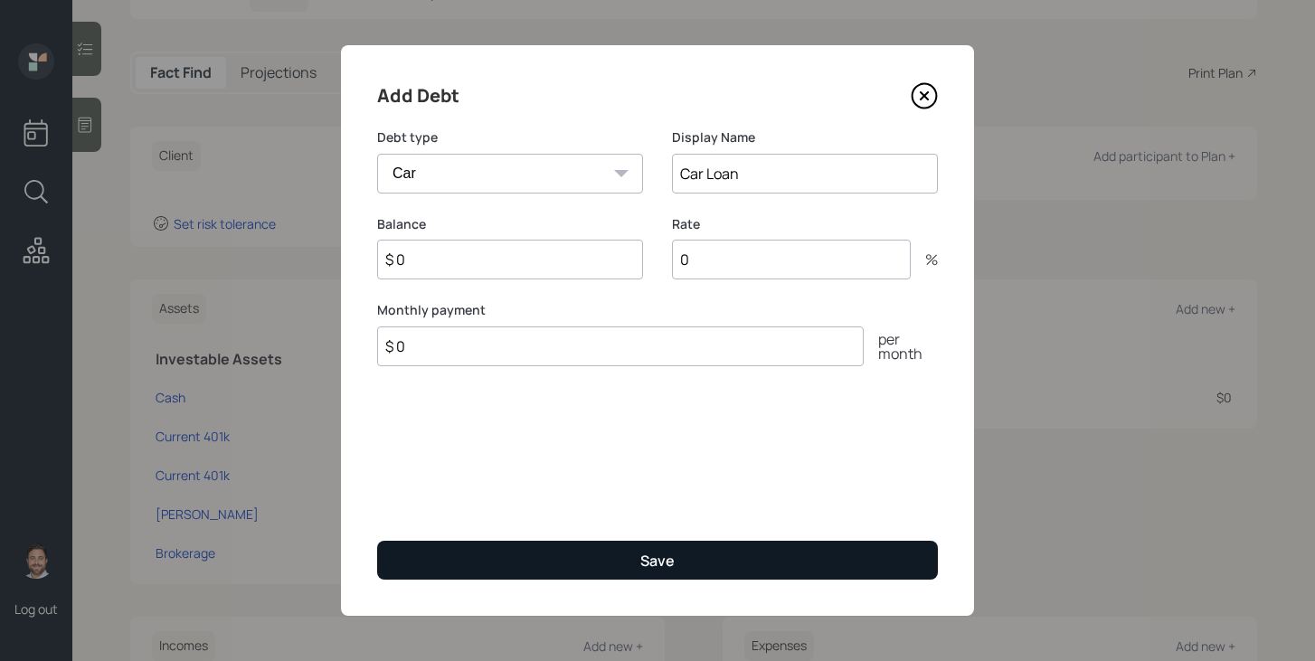
type input "Car Loan"
click at [631, 561] on button "Save" at bounding box center [657, 560] width 561 height 39
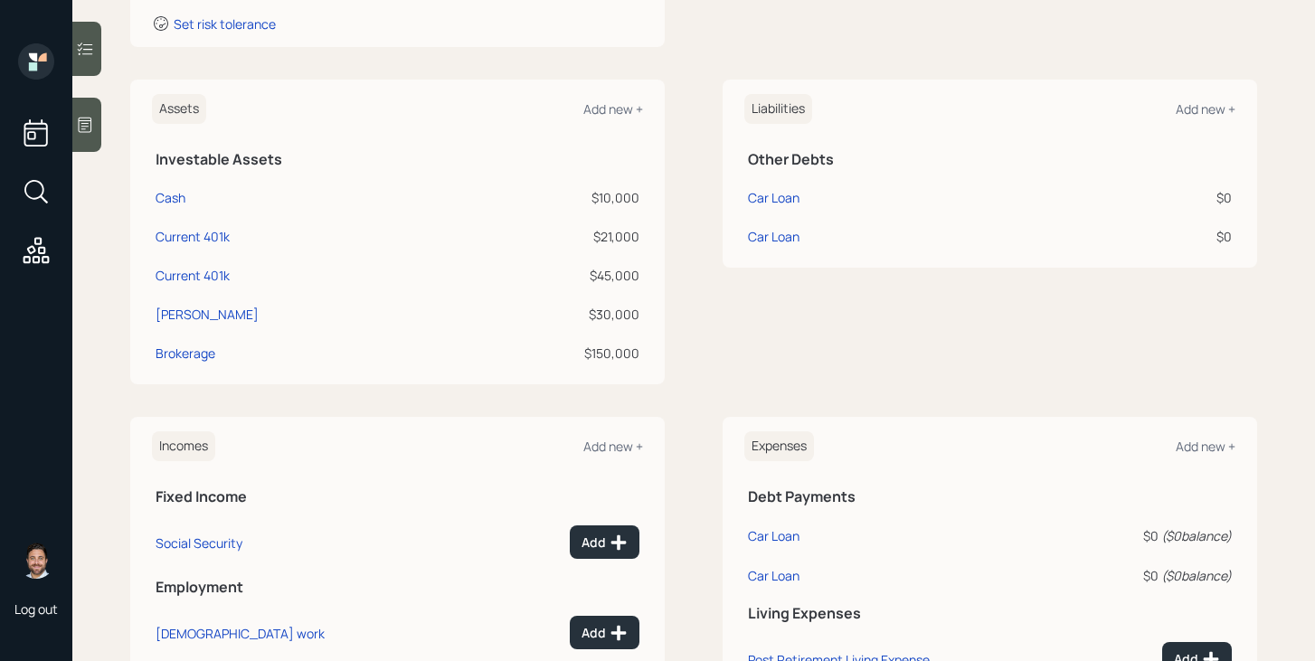
scroll to position [354, 0]
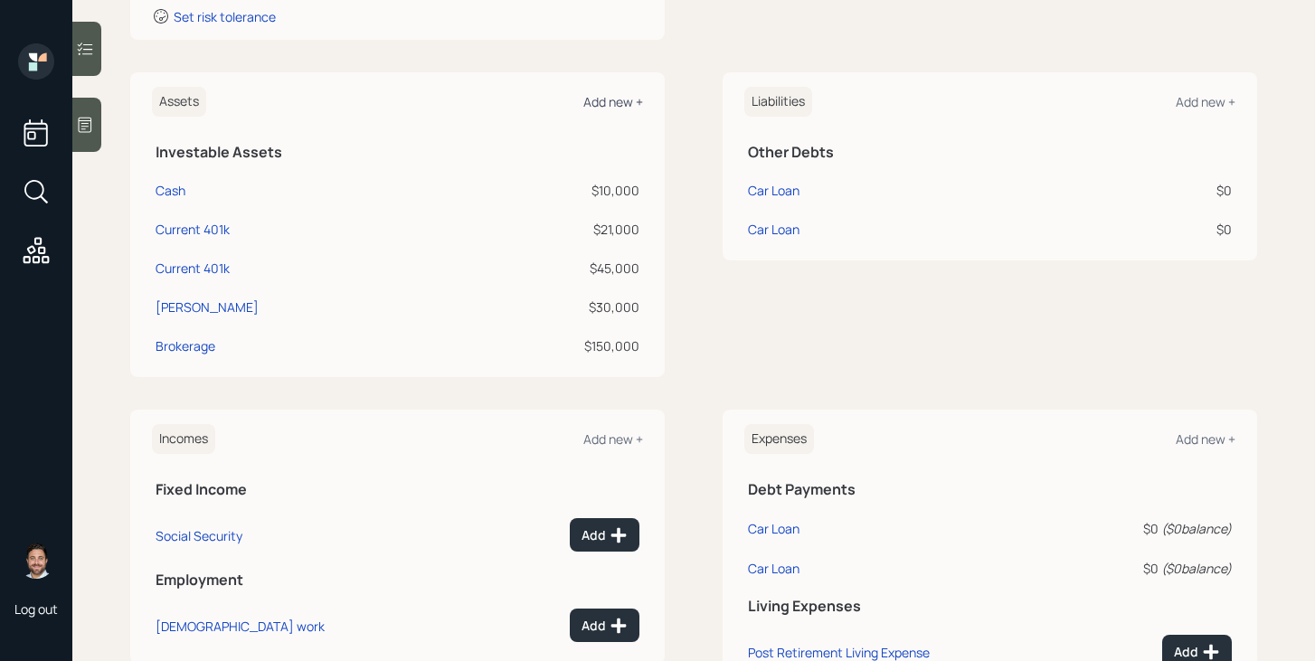
click at [617, 104] on div "Add new +" at bounding box center [614, 101] width 60 height 17
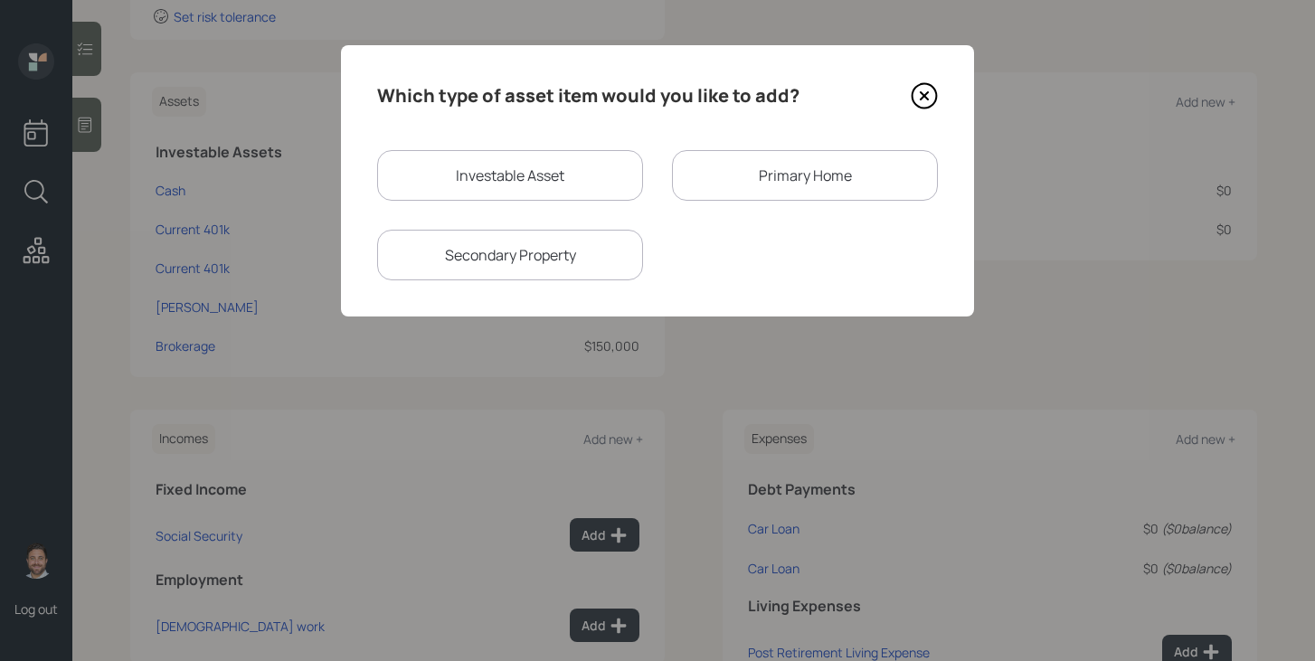
click at [722, 179] on div "Primary Home" at bounding box center [805, 175] width 266 height 51
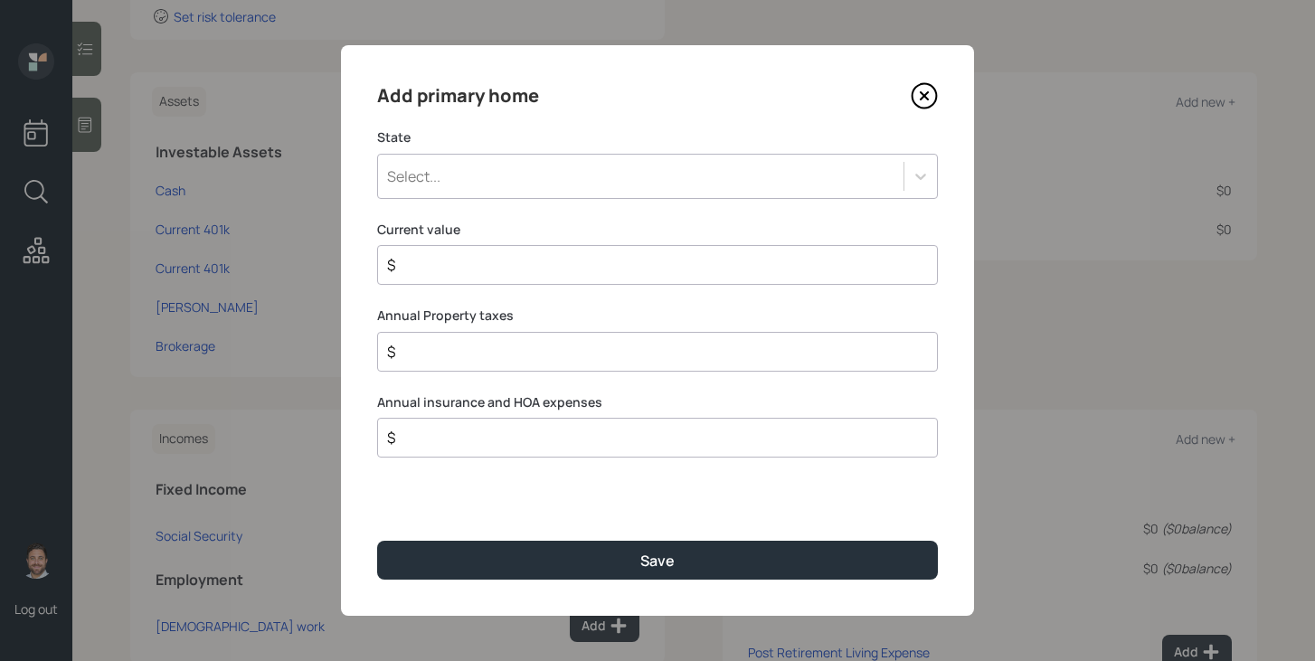
click at [582, 185] on div "Select..." at bounding box center [641, 176] width 526 height 31
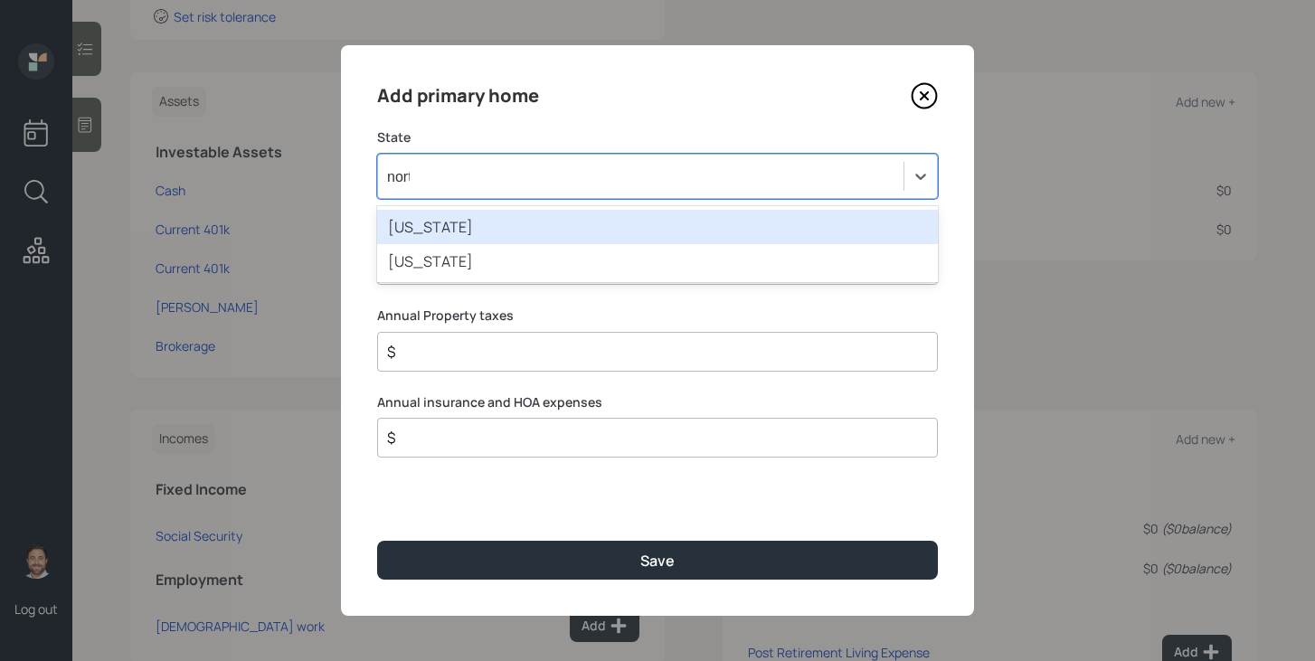
type input "north"
click at [581, 235] on div "North Carolina" at bounding box center [657, 227] width 561 height 34
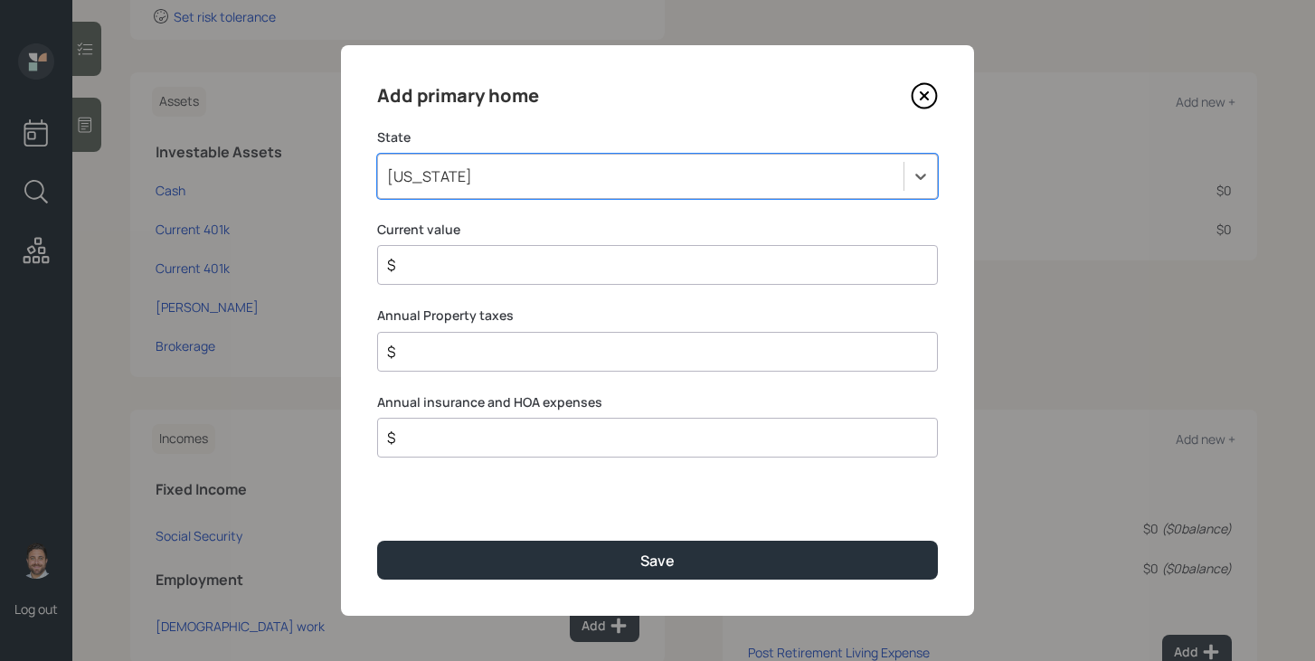
click at [567, 271] on input "$" at bounding box center [650, 265] width 530 height 22
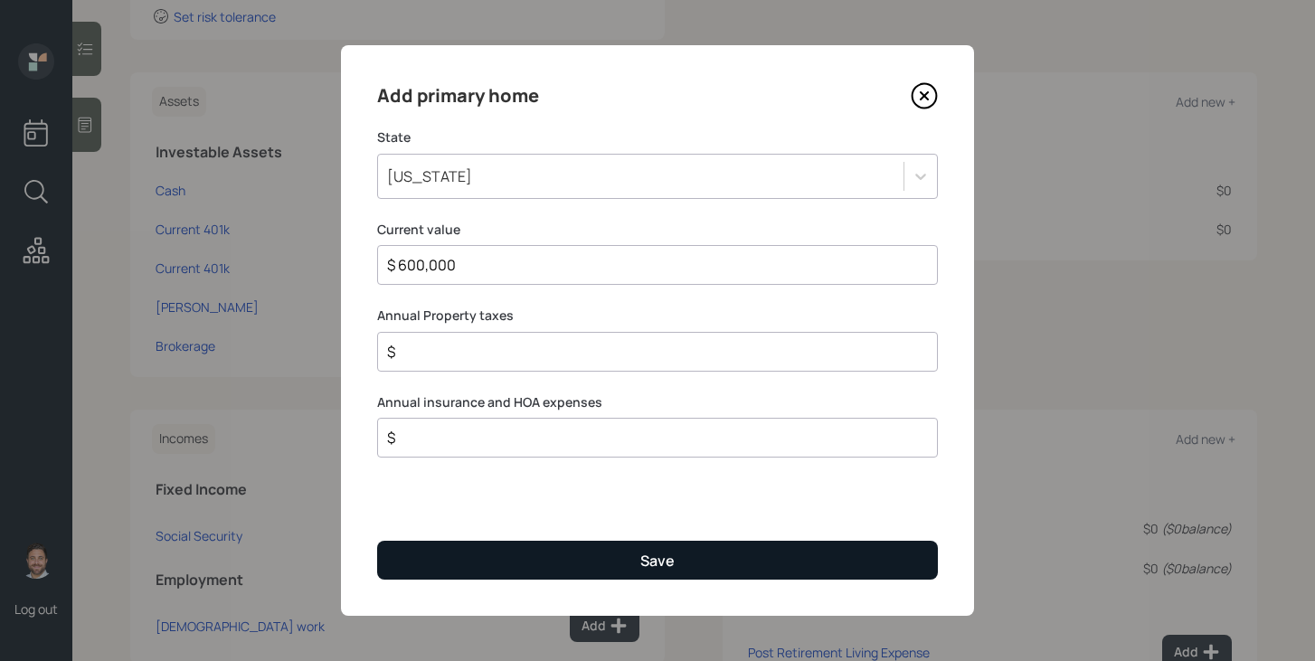
type input "$ 600,000"
click at [563, 564] on button "Save" at bounding box center [657, 560] width 561 height 39
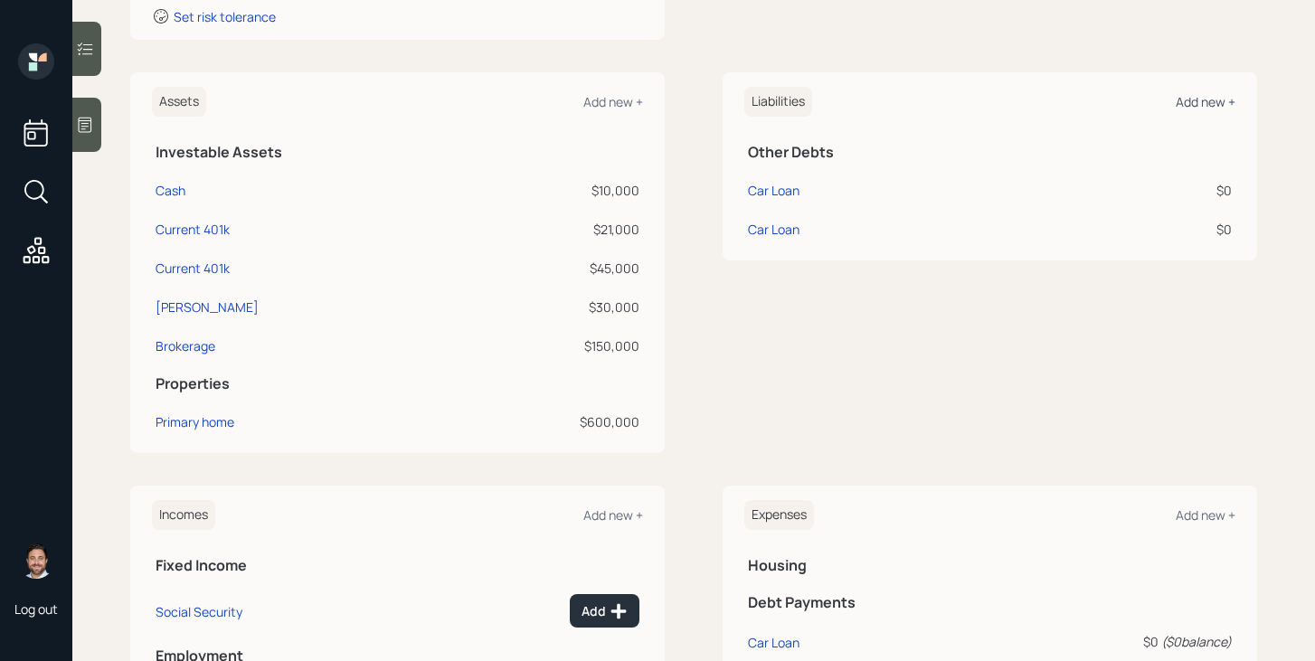
click at [1201, 95] on div "Add new +" at bounding box center [1206, 101] width 60 height 17
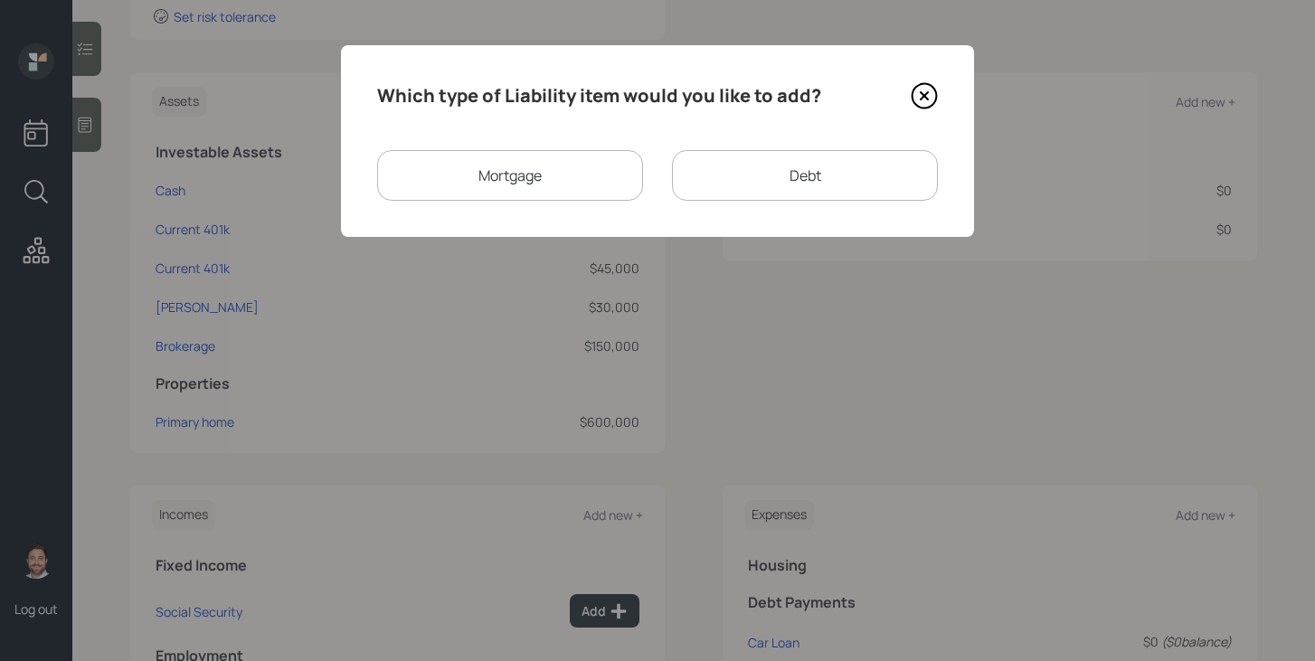
click at [567, 194] on div "Mortgage" at bounding box center [510, 175] width 266 height 51
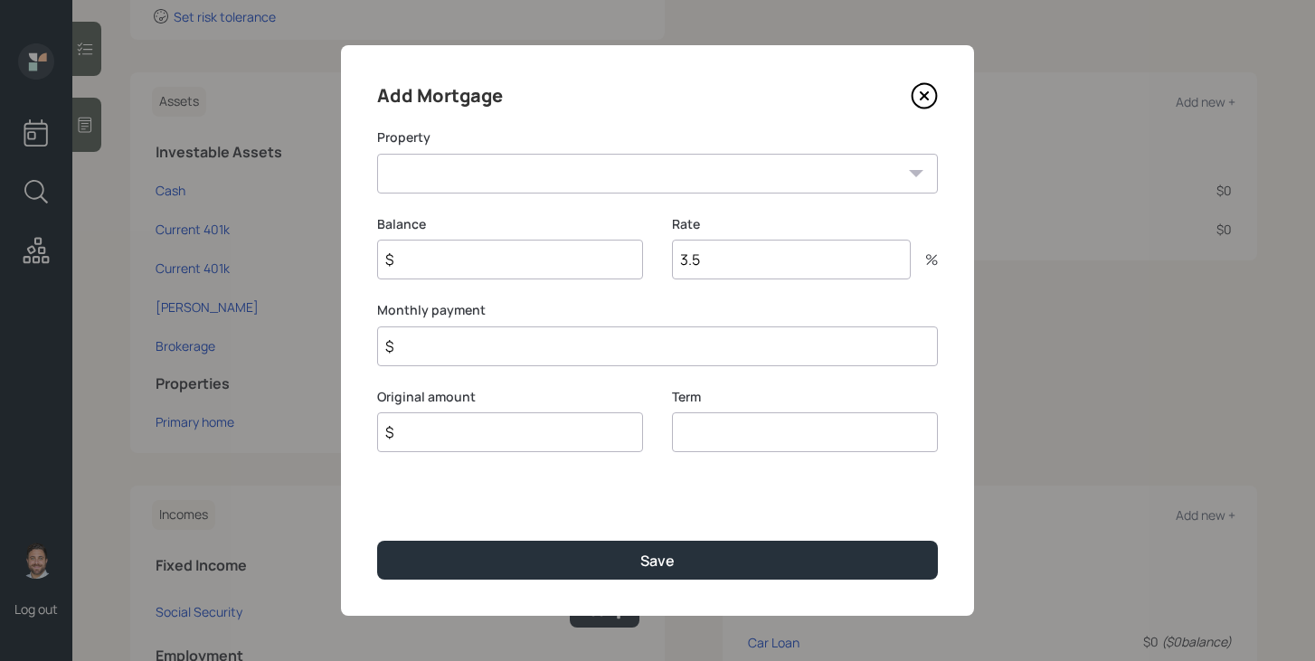
click at [567, 176] on select "NC Primary home" at bounding box center [657, 174] width 561 height 40
select select "40237416-22ae-4396-b9a9-6fec82fcd266"
click at [377, 154] on select "NC Primary home" at bounding box center [657, 174] width 561 height 40
click at [524, 265] on input "$" at bounding box center [510, 260] width 266 height 40
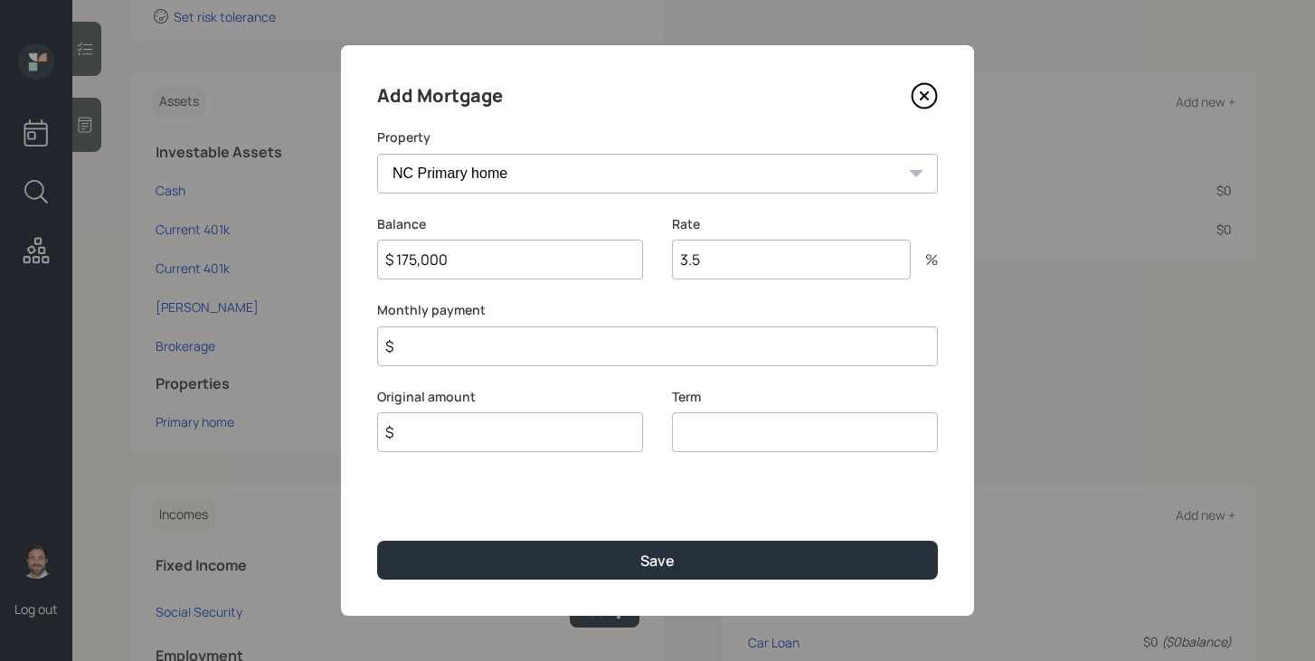
type input "$ 175,000"
click at [500, 441] on input "$" at bounding box center [510, 433] width 266 height 40
type input "$ 175,000"
click at [705, 444] on input "number" at bounding box center [805, 433] width 266 height 40
type input "30"
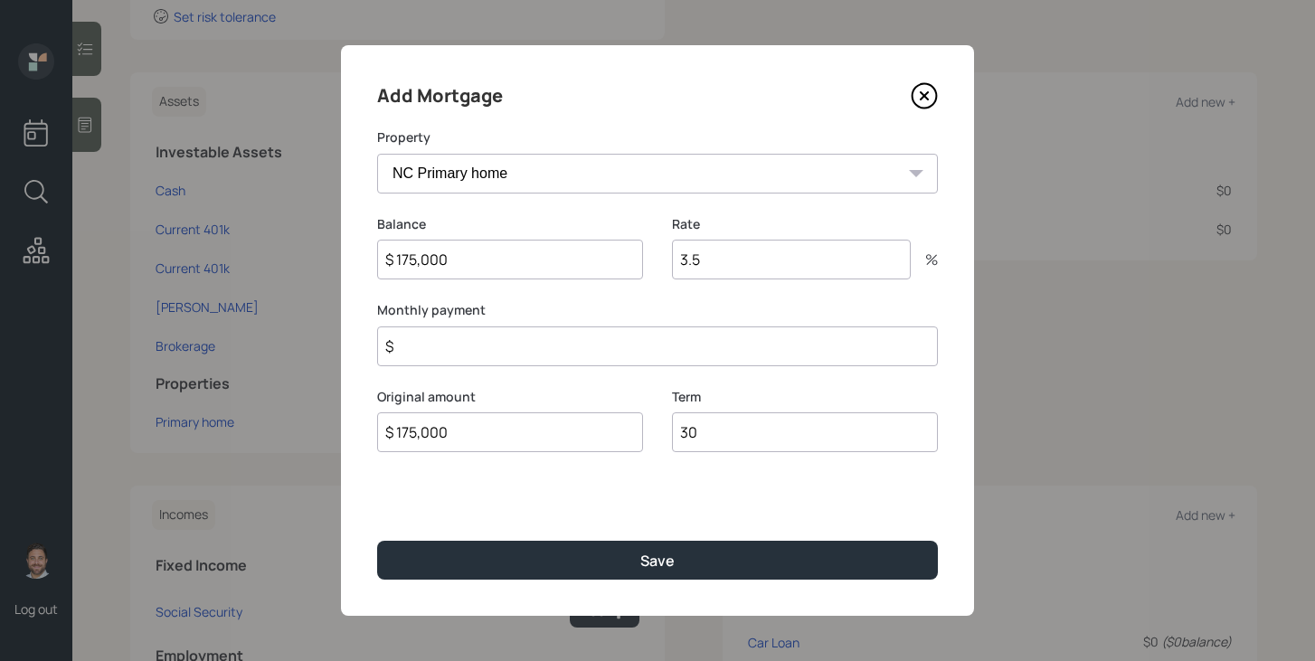
click at [728, 339] on input "$" at bounding box center [657, 347] width 561 height 40
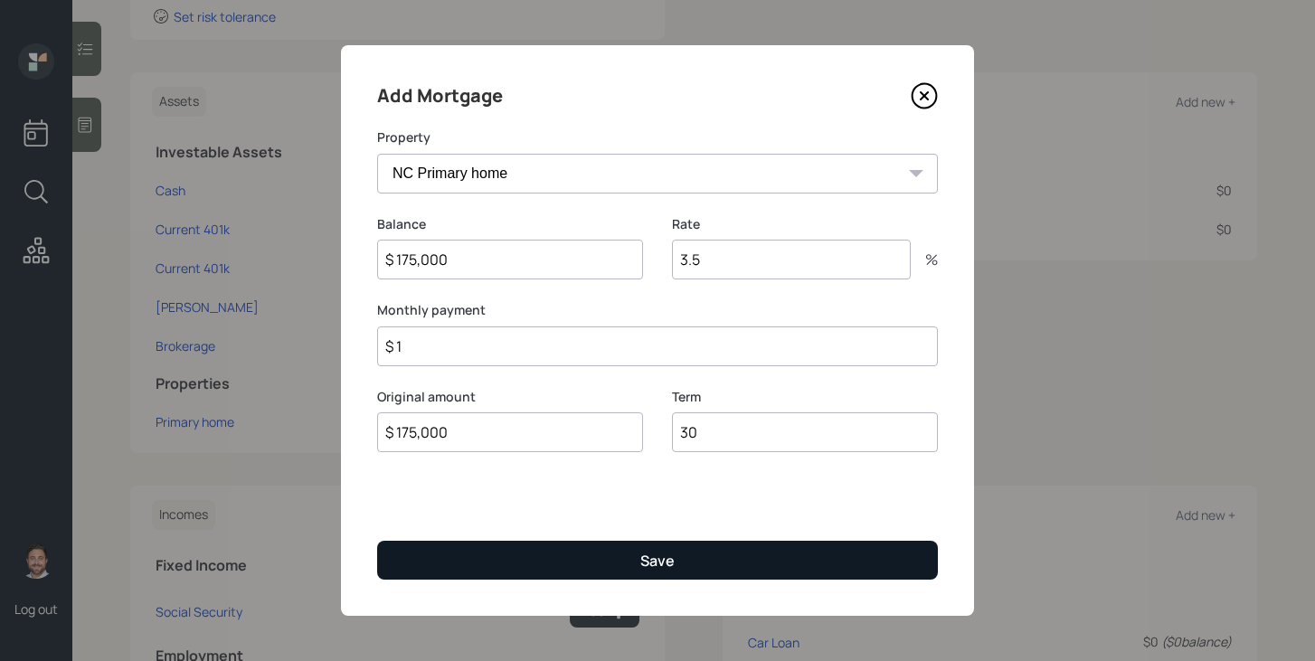
type input "$ 1"
click at [698, 571] on button "Save" at bounding box center [657, 560] width 561 height 39
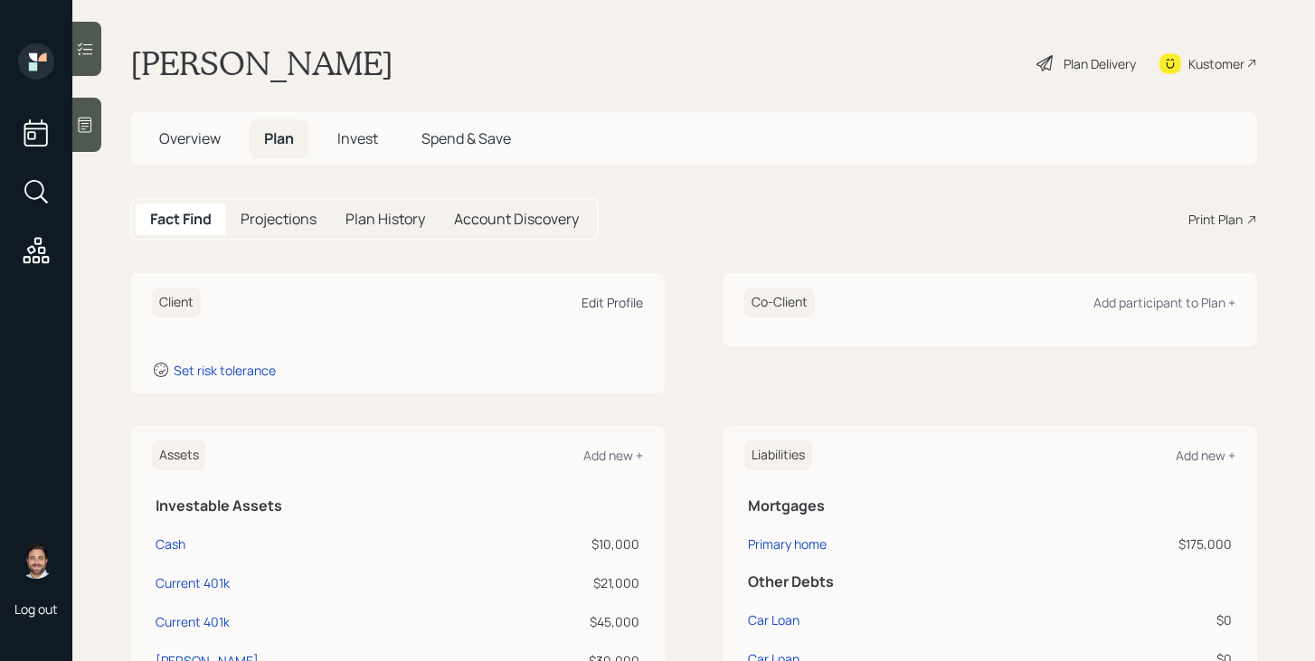
click at [603, 309] on div "Edit Profile" at bounding box center [613, 302] width 62 height 17
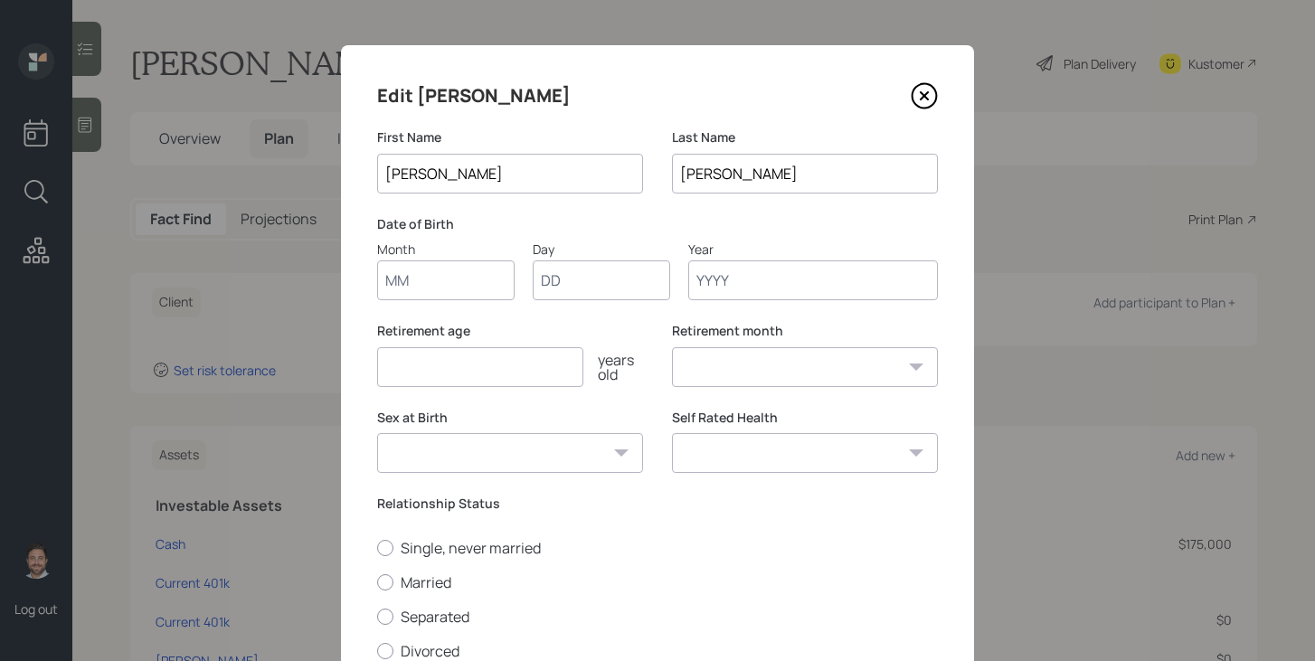
click at [458, 281] on input "Month" at bounding box center [446, 281] width 138 height 40
type input "01"
type input "1964"
select select "1"
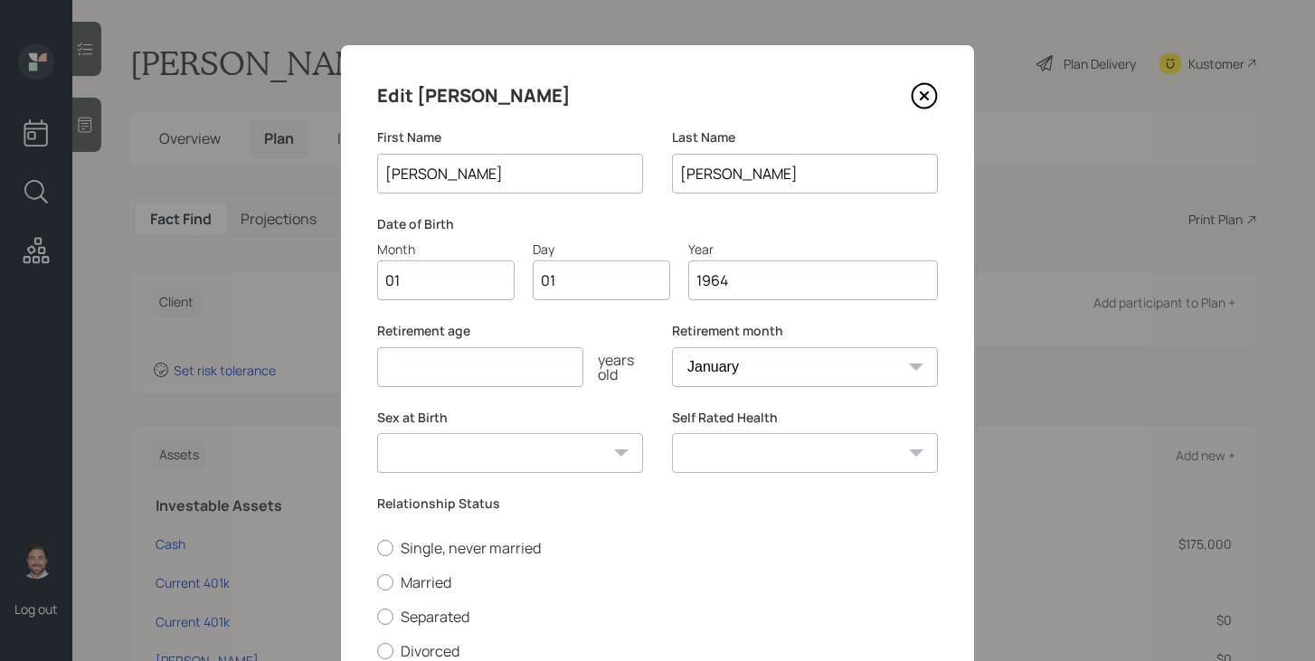
type input "1964"
click at [474, 367] on input "number" at bounding box center [480, 367] width 206 height 40
type input "65"
click at [500, 457] on select "Male Female Other / Prefer not to say" at bounding box center [510, 453] width 266 height 40
select select "male"
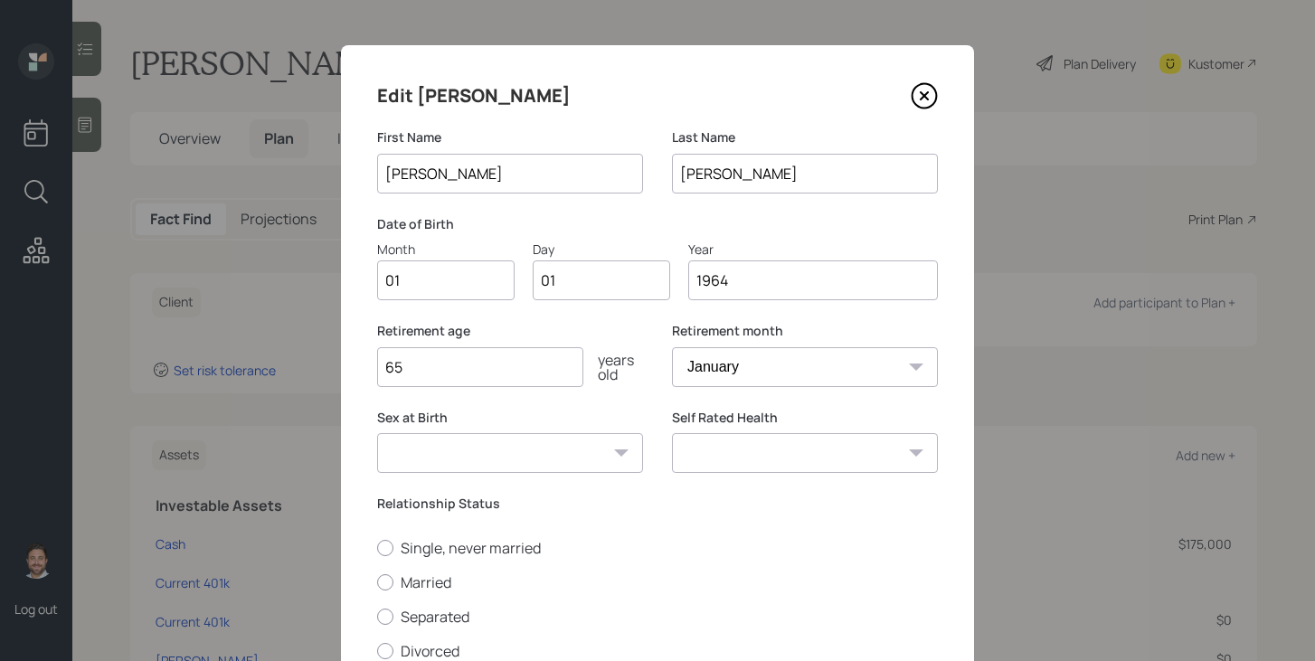
click at [377, 433] on select "Male Female Other / Prefer not to say" at bounding box center [510, 453] width 266 height 40
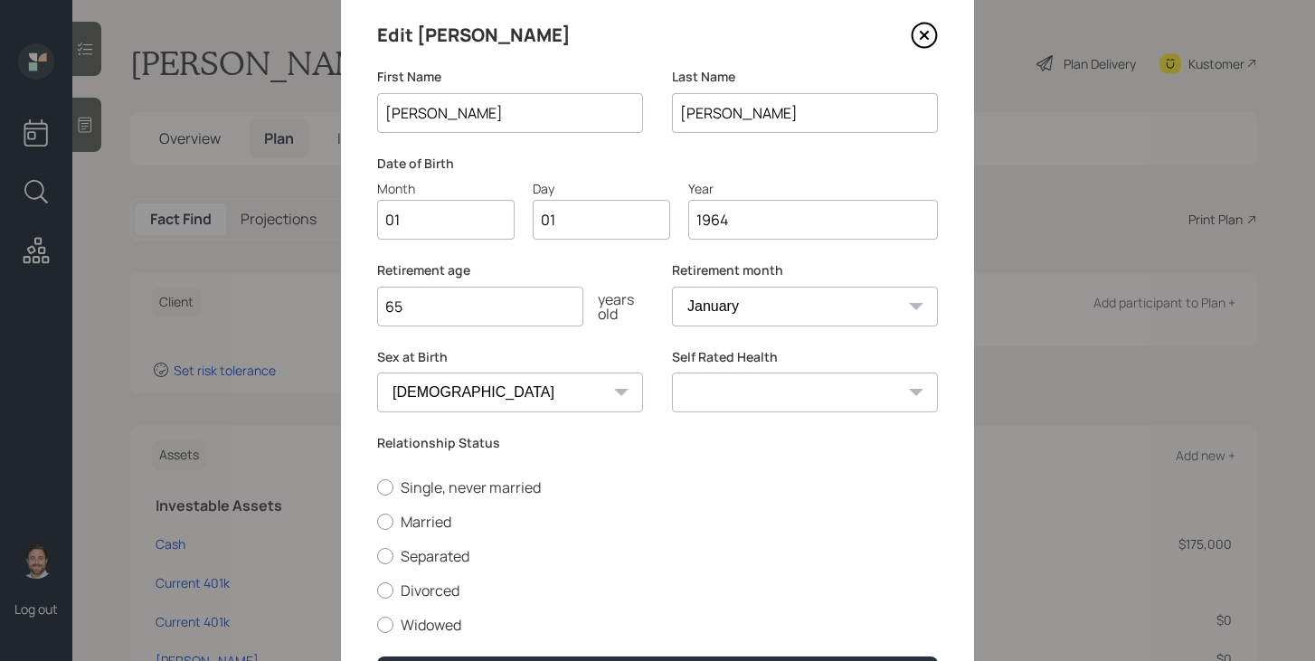
scroll to position [72, 0]
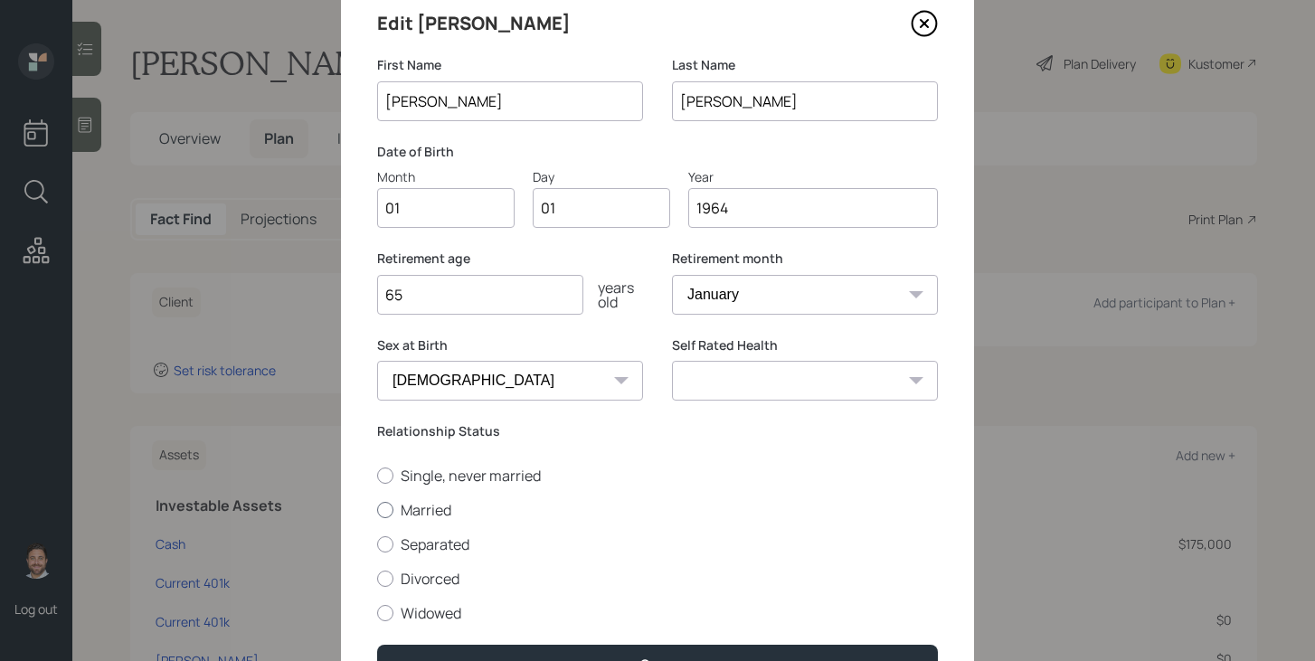
click at [438, 513] on label "Married" at bounding box center [657, 510] width 561 height 20
click at [377, 510] on input "Married" at bounding box center [376, 509] width 1 height 1
radio input "true"
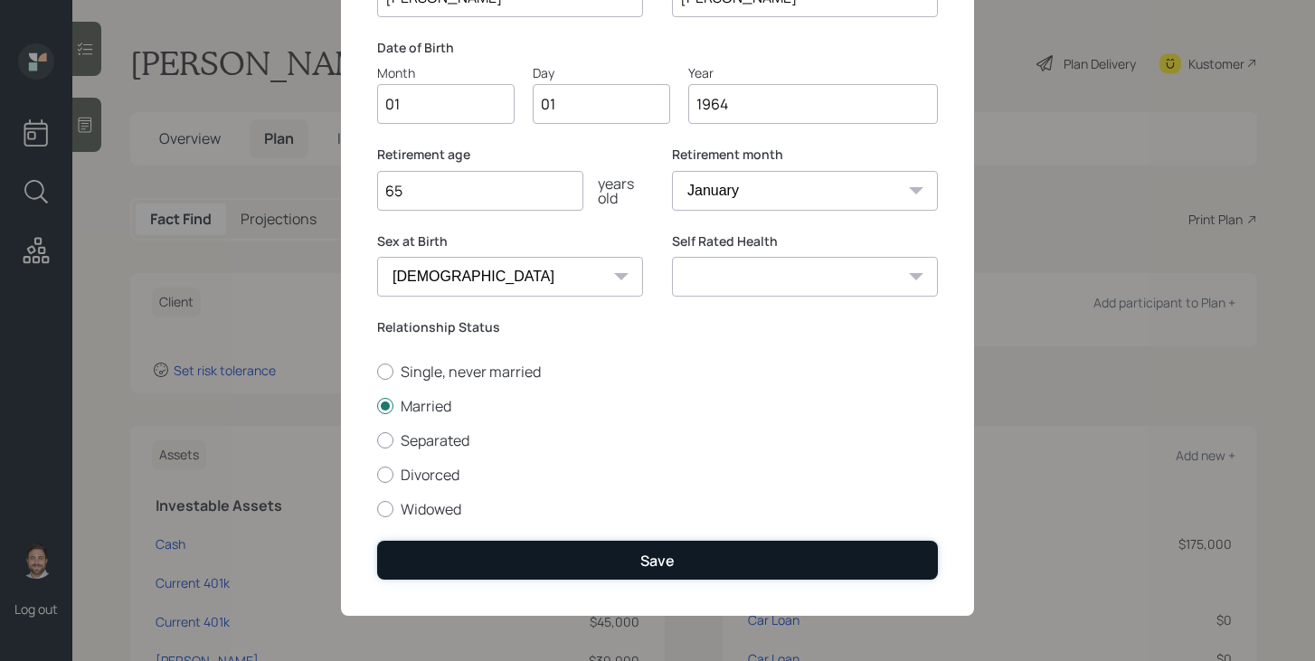
click at [665, 558] on div "Save" at bounding box center [658, 561] width 34 height 20
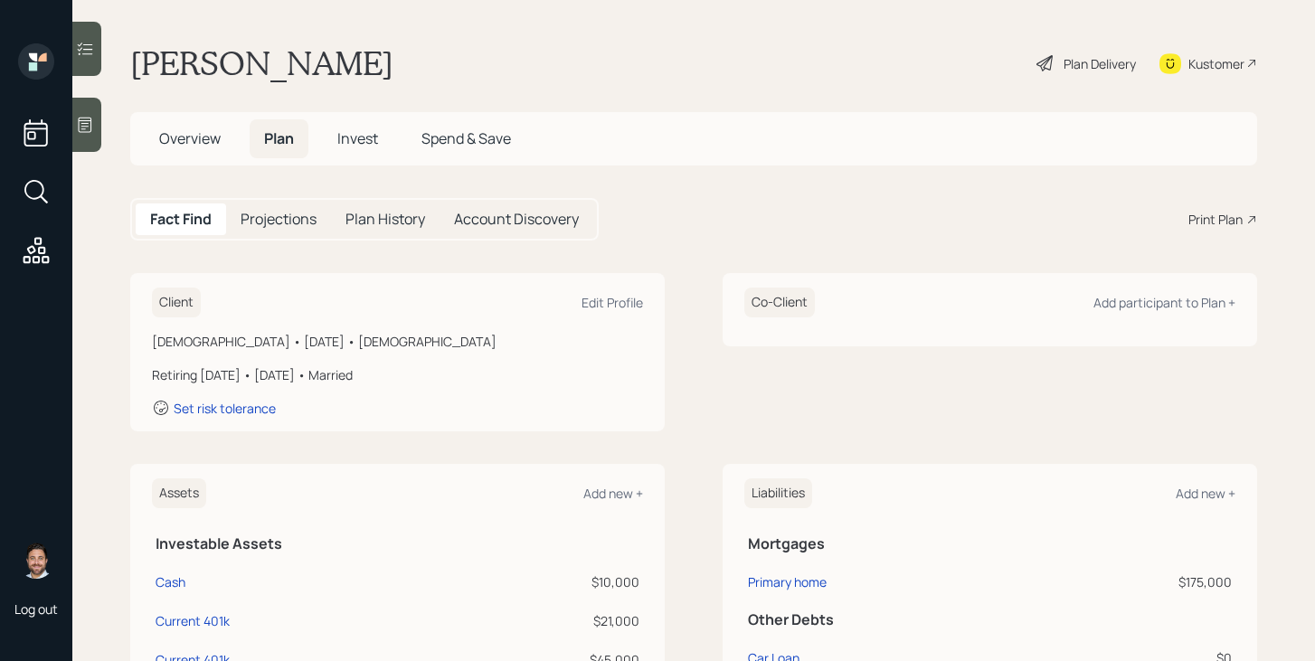
click at [1060, 63] on div "Plan Delivery" at bounding box center [1086, 63] width 103 height 40
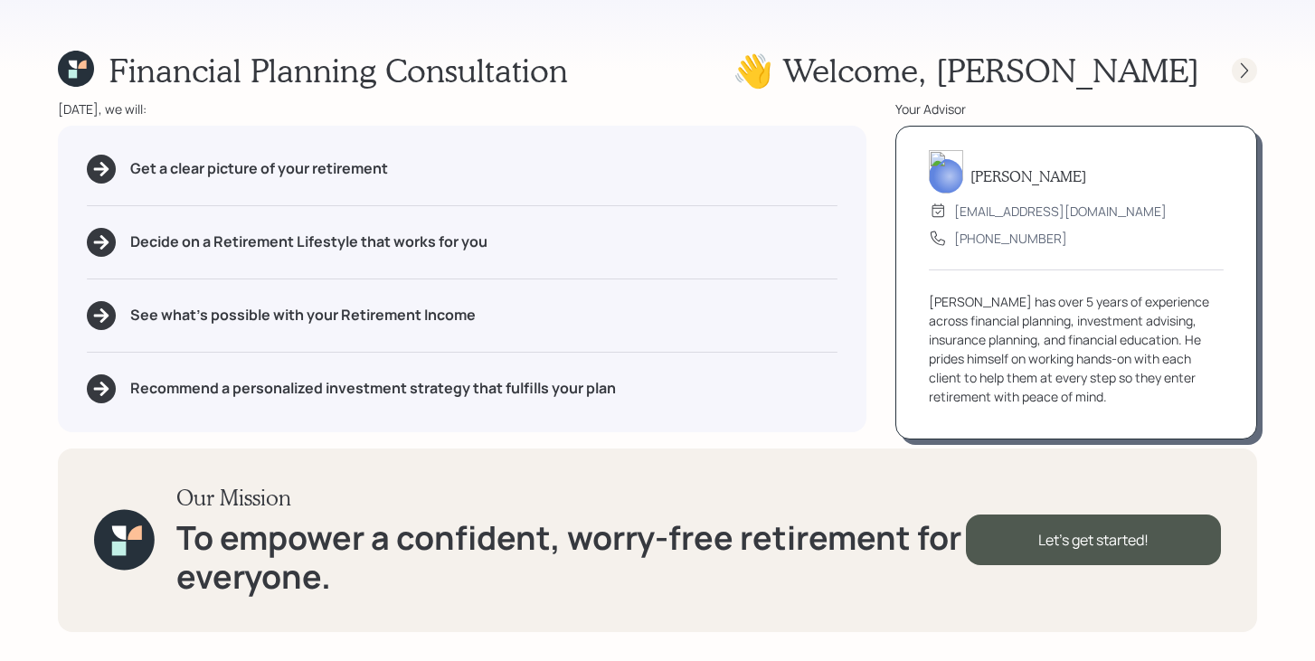
click at [1248, 78] on icon at bounding box center [1245, 71] width 18 height 18
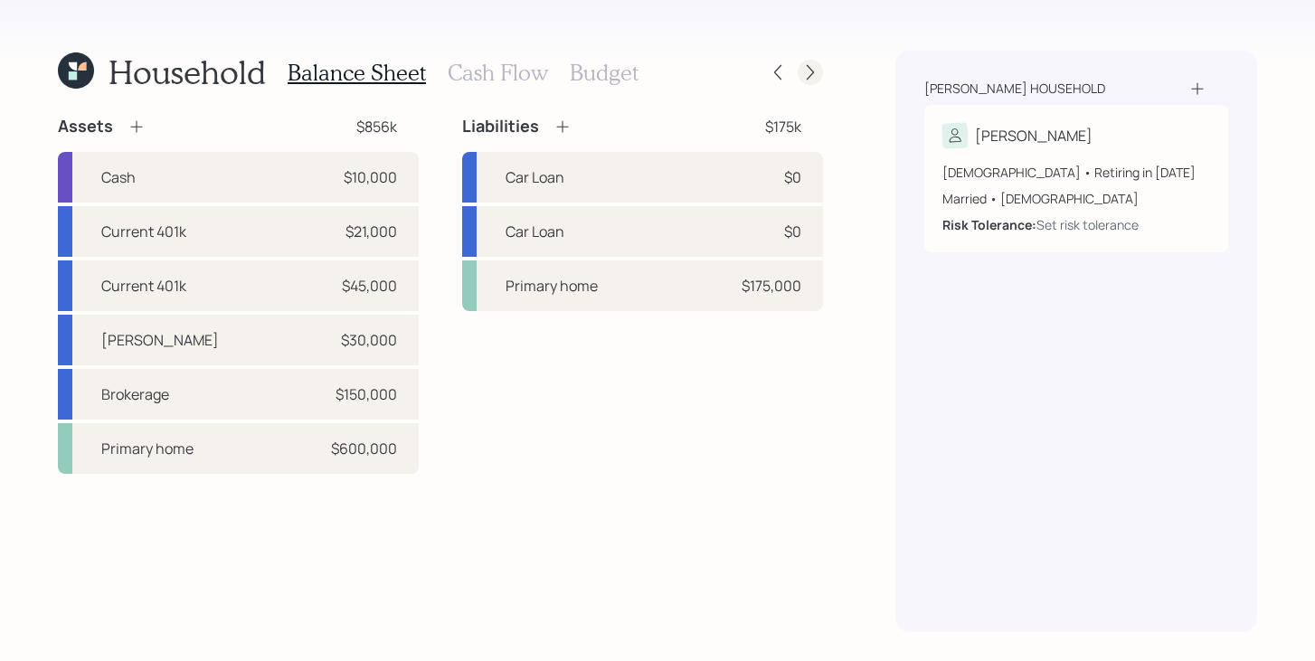
click at [803, 83] on div at bounding box center [794, 72] width 58 height 25
click at [807, 78] on icon at bounding box center [810, 72] width 7 height 15
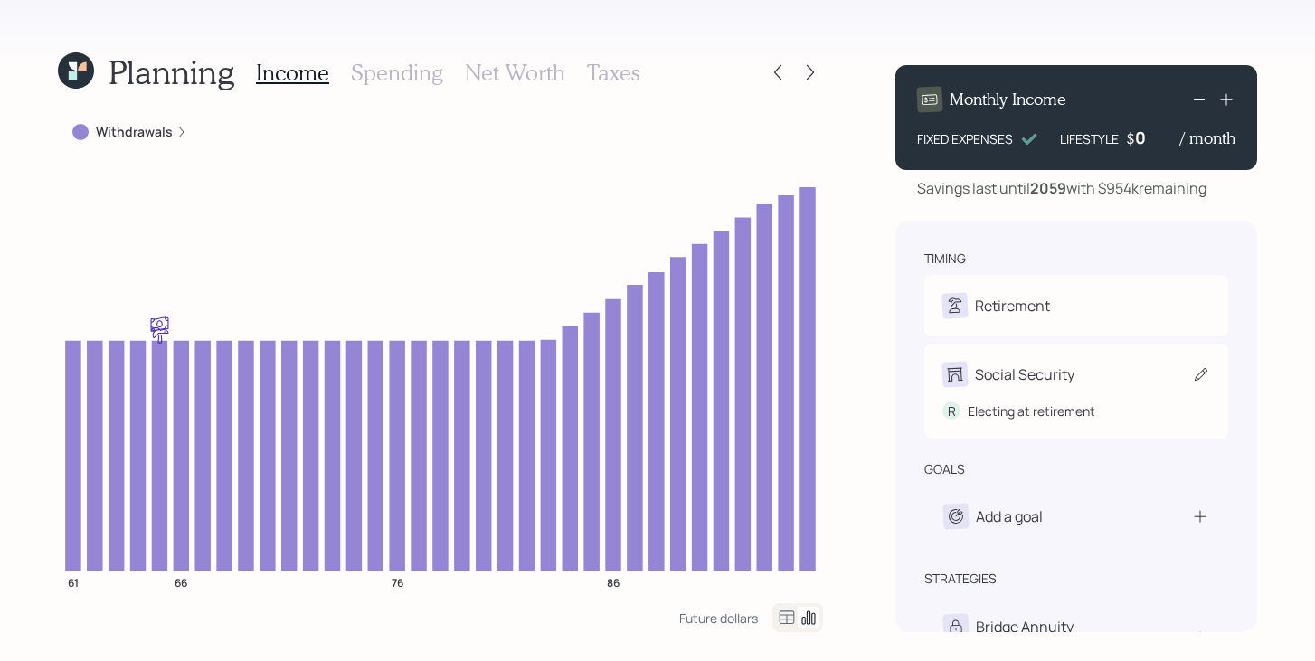
click at [1007, 372] on div "Social Security" at bounding box center [1025, 375] width 100 height 22
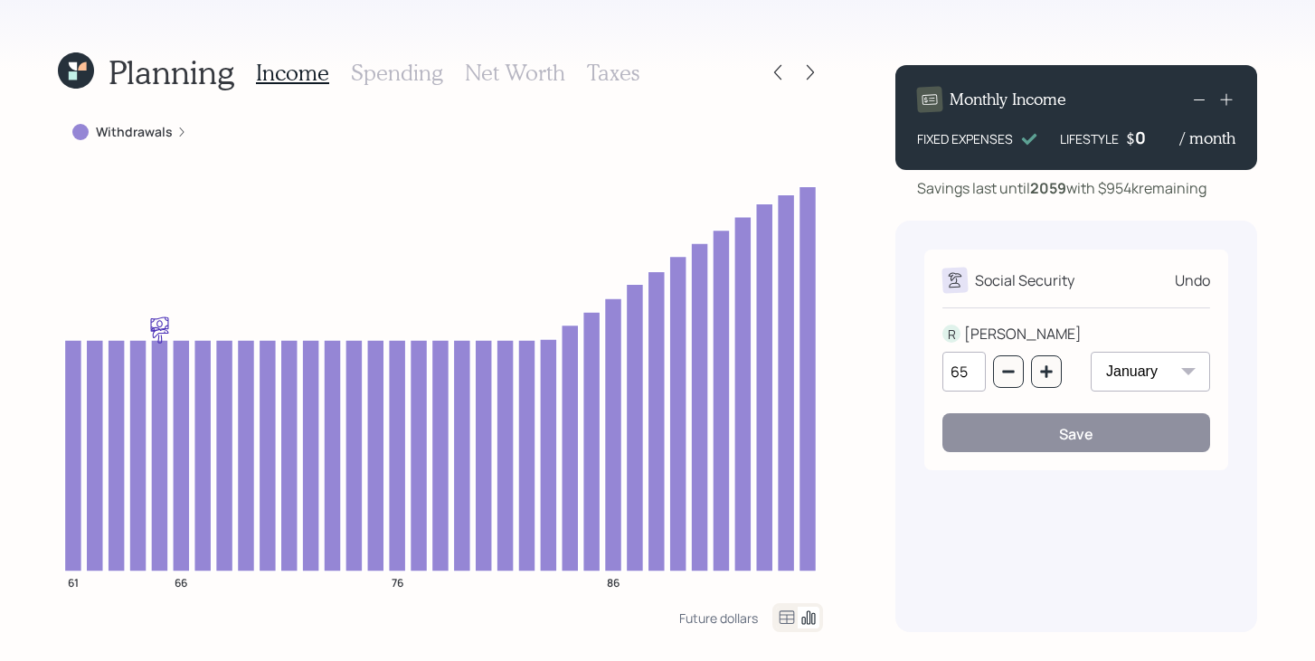
click at [904, 350] on div "Social Security Undo R RANDY 65 January February March April May June July Augu…" at bounding box center [1077, 427] width 362 height 412
click at [897, 207] on div "Monthly Income FIXED EXPENSES LIFESTYLE $ 0 / month Savings last until 2059 wit…" at bounding box center [1077, 342] width 362 height 582
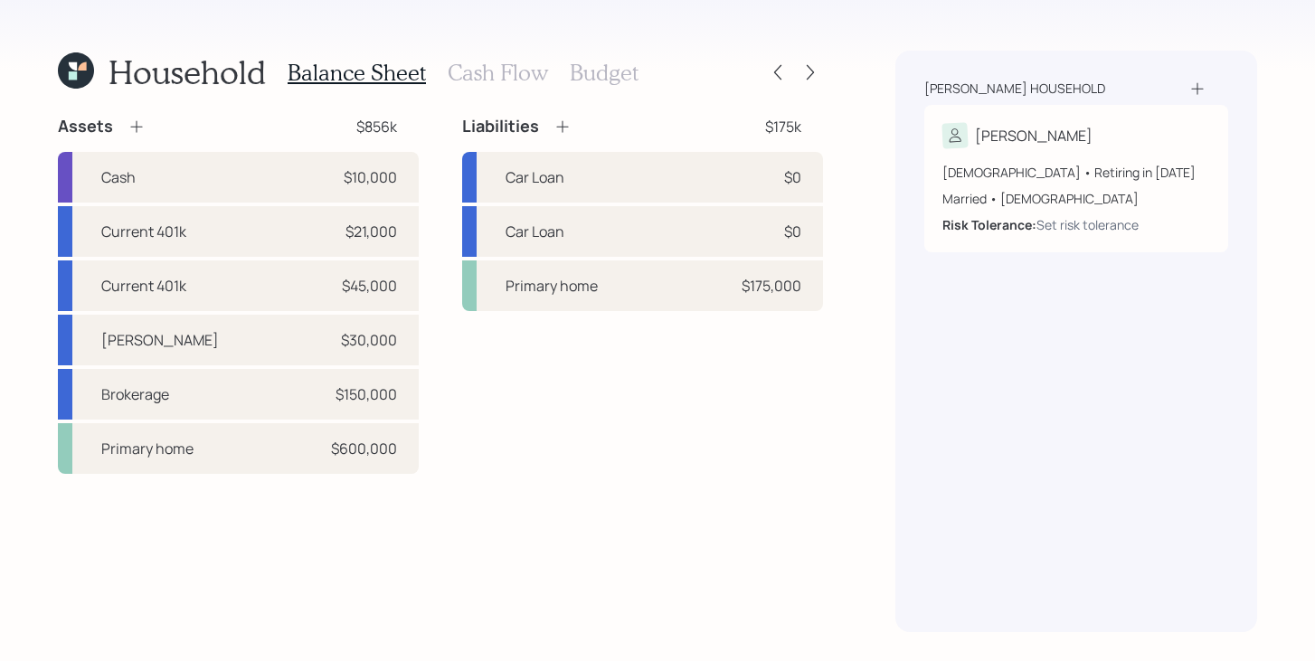
click at [77, 69] on icon at bounding box center [73, 66] width 8 height 8
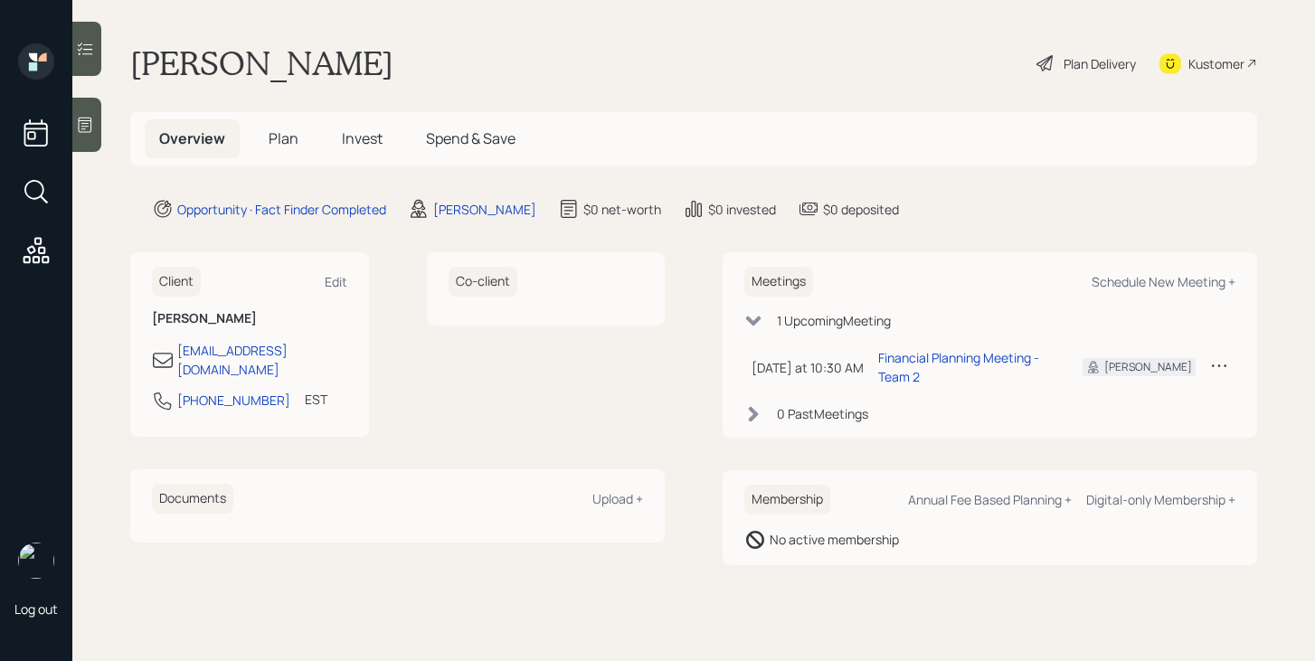
click at [290, 150] on h5 "Plan" at bounding box center [283, 138] width 59 height 39
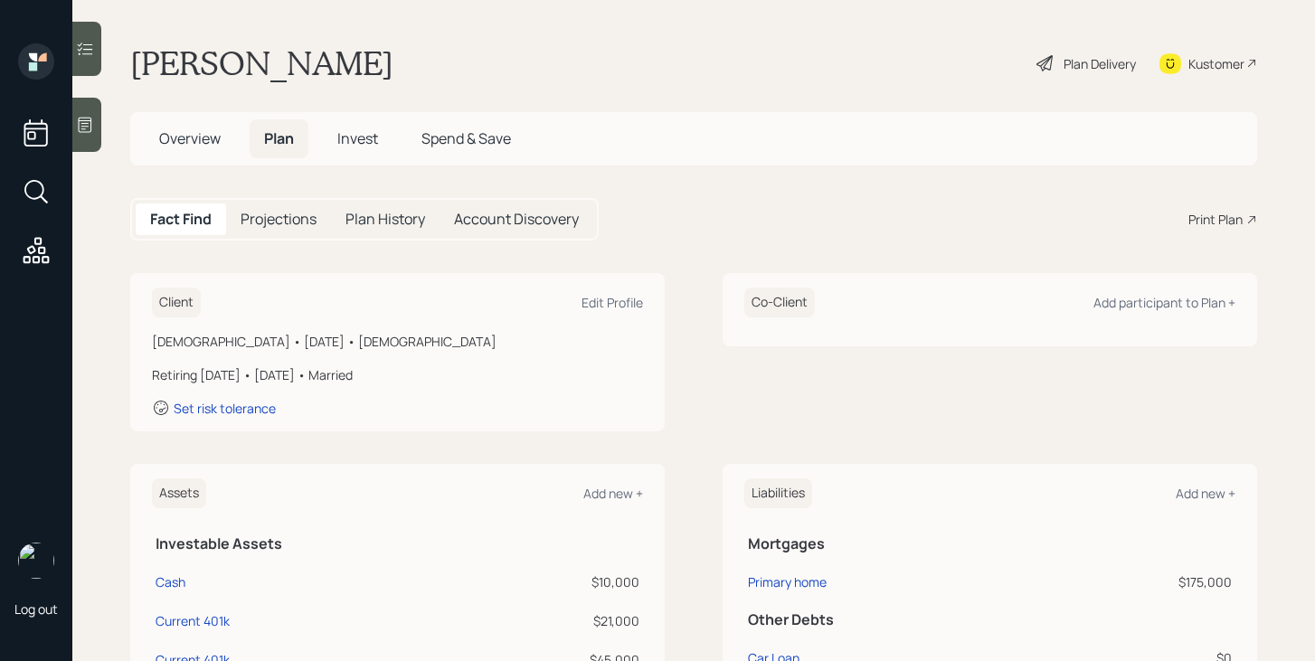
click at [186, 146] on span "Overview" at bounding box center [190, 138] width 62 height 20
